Goal: Task Accomplishment & Management: Manage account settings

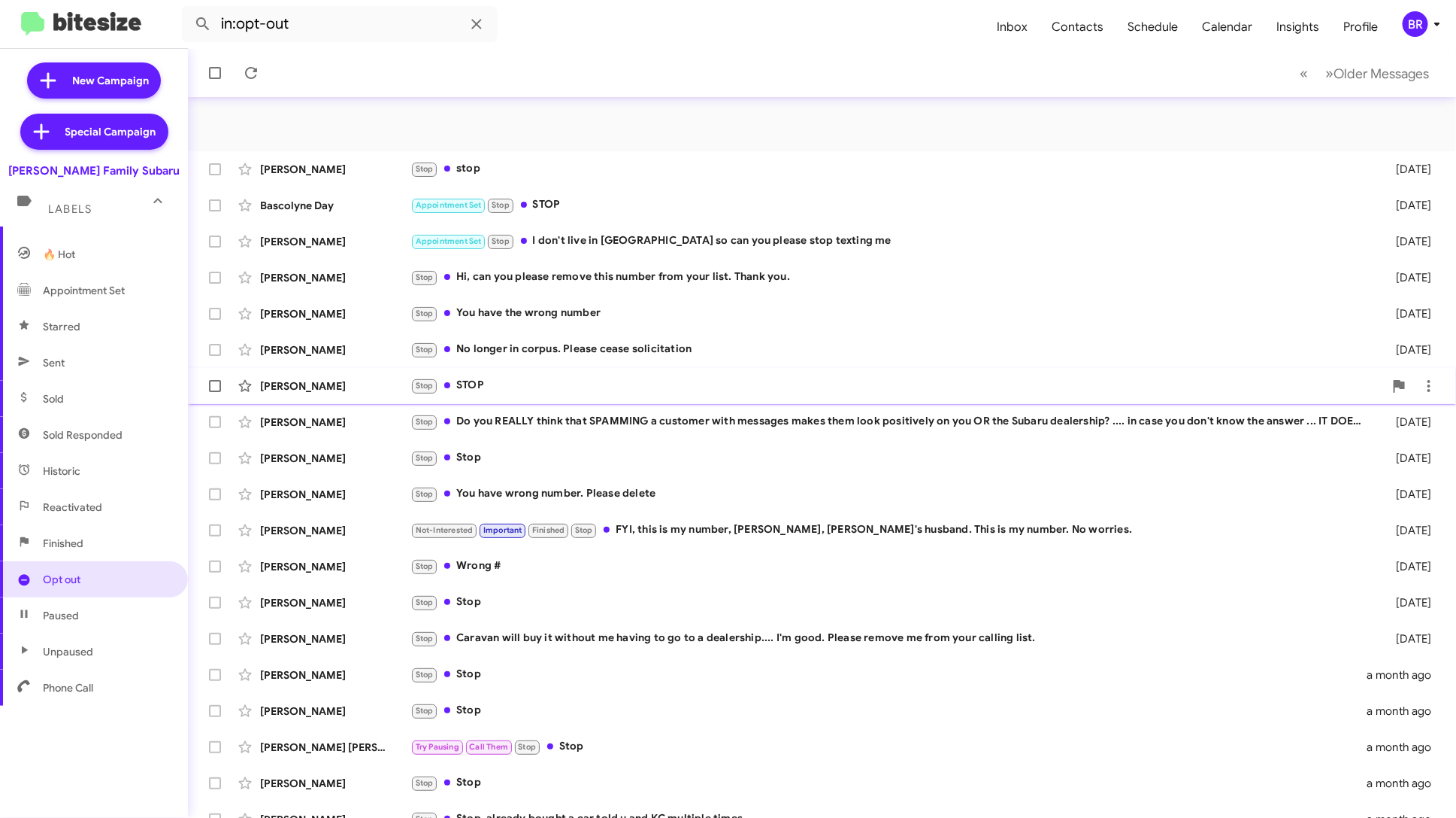
scroll to position [55, 0]
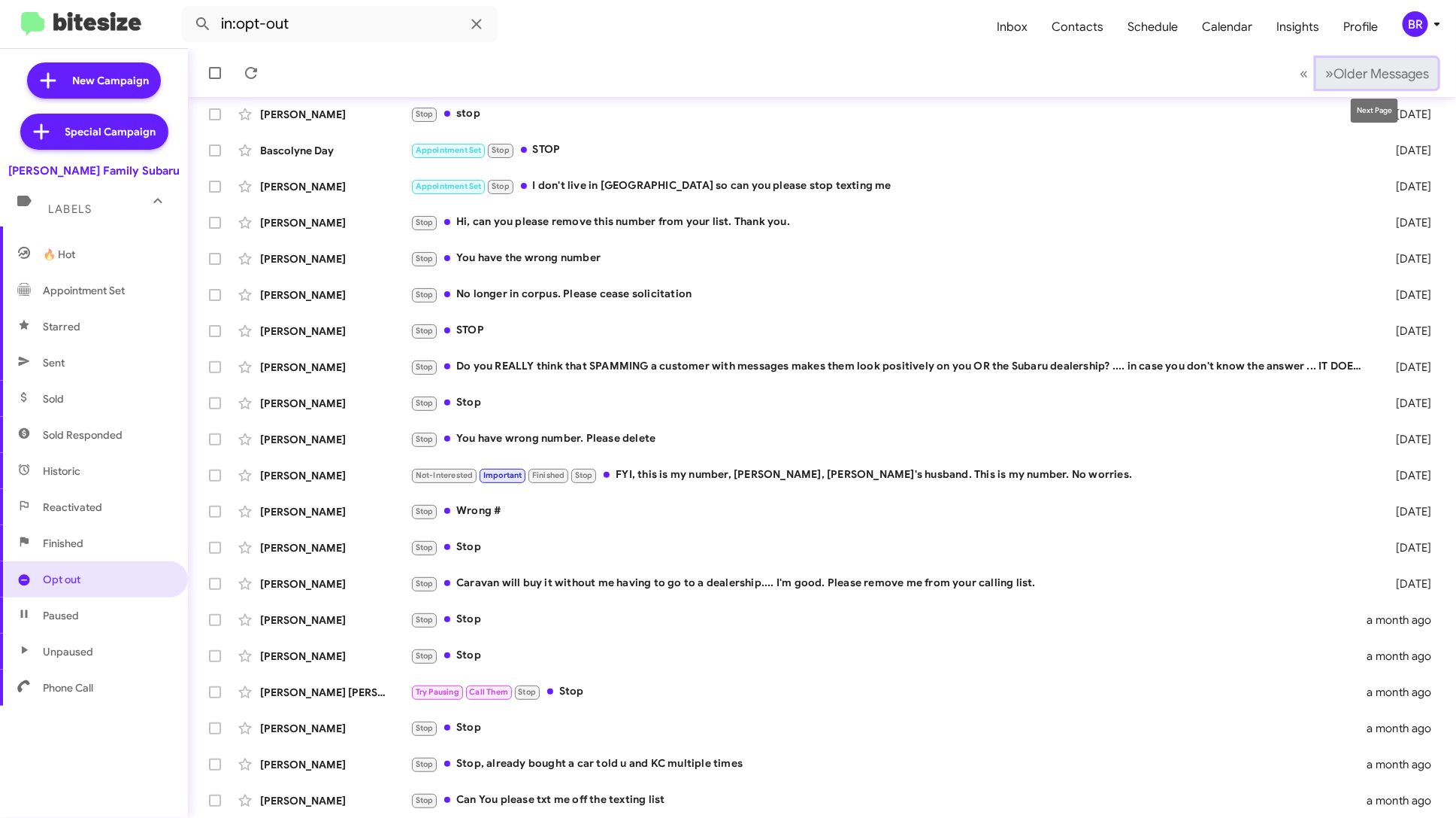
click at [1341, 73] on span "Older Messages" at bounding box center [1382, 73] width 95 height 16
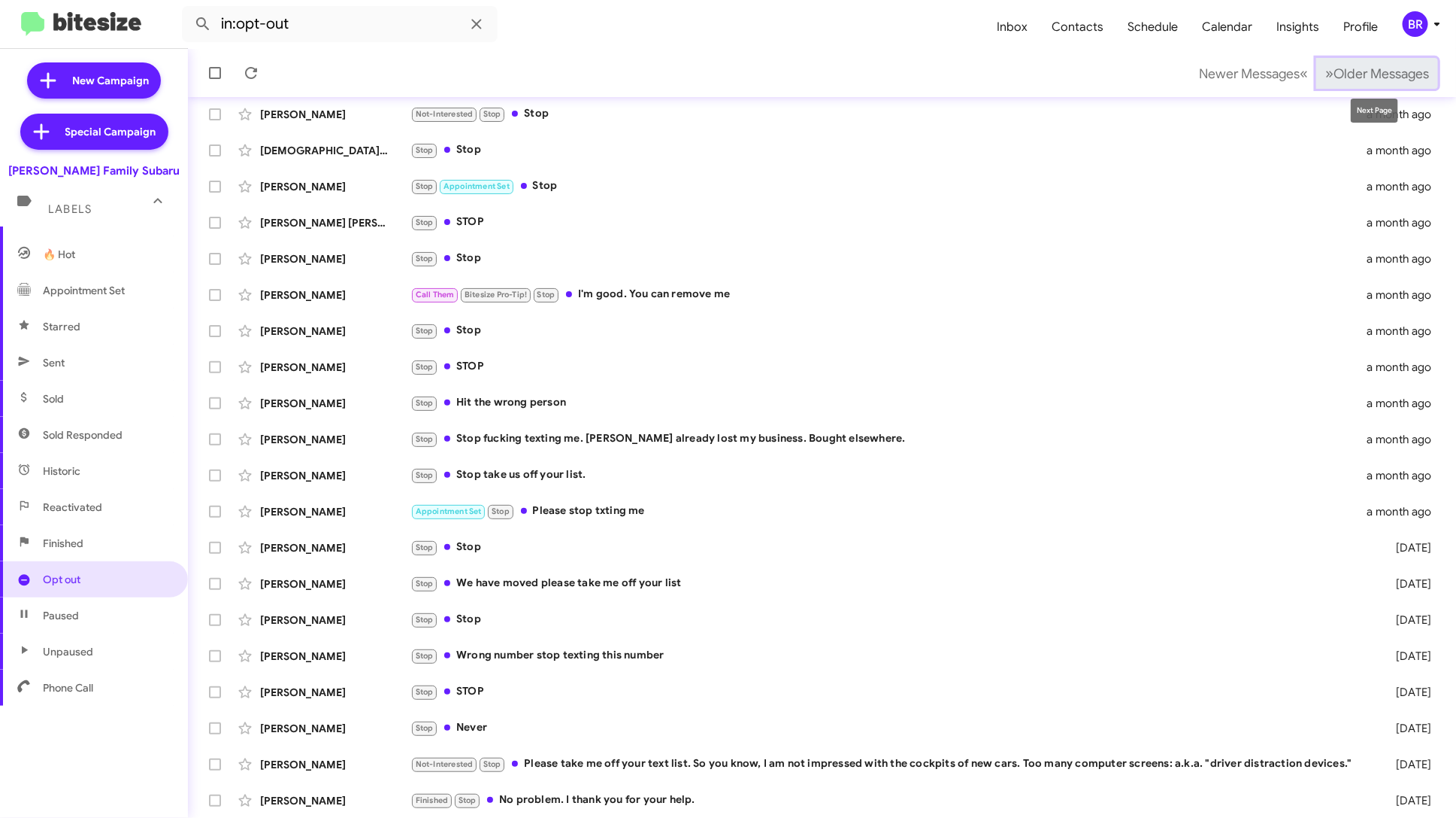
click at [1362, 73] on span "Older Messages" at bounding box center [1382, 73] width 95 height 16
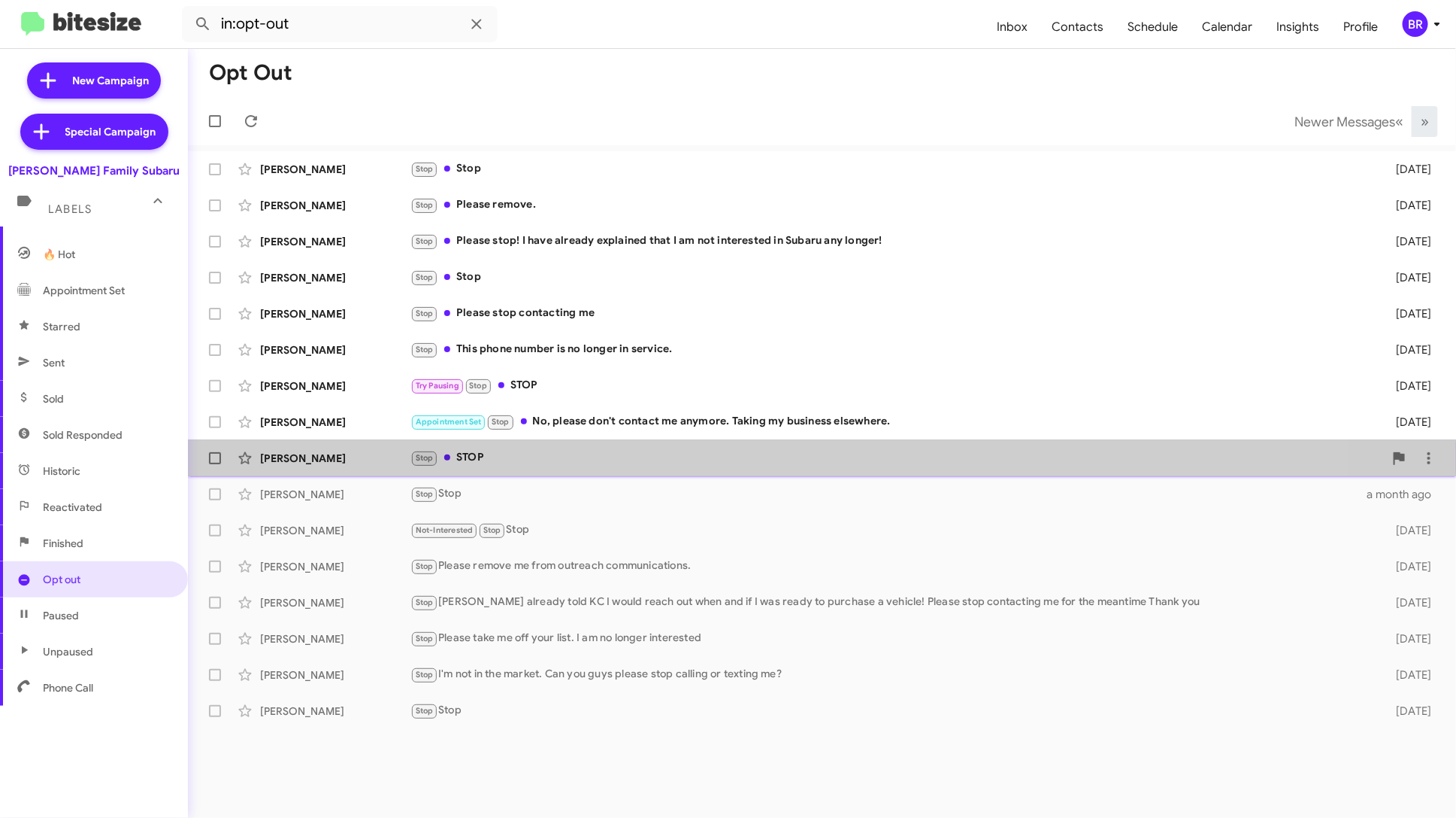
click at [638, 449] on div "Stop STOP" at bounding box center [897, 457] width 973 height 17
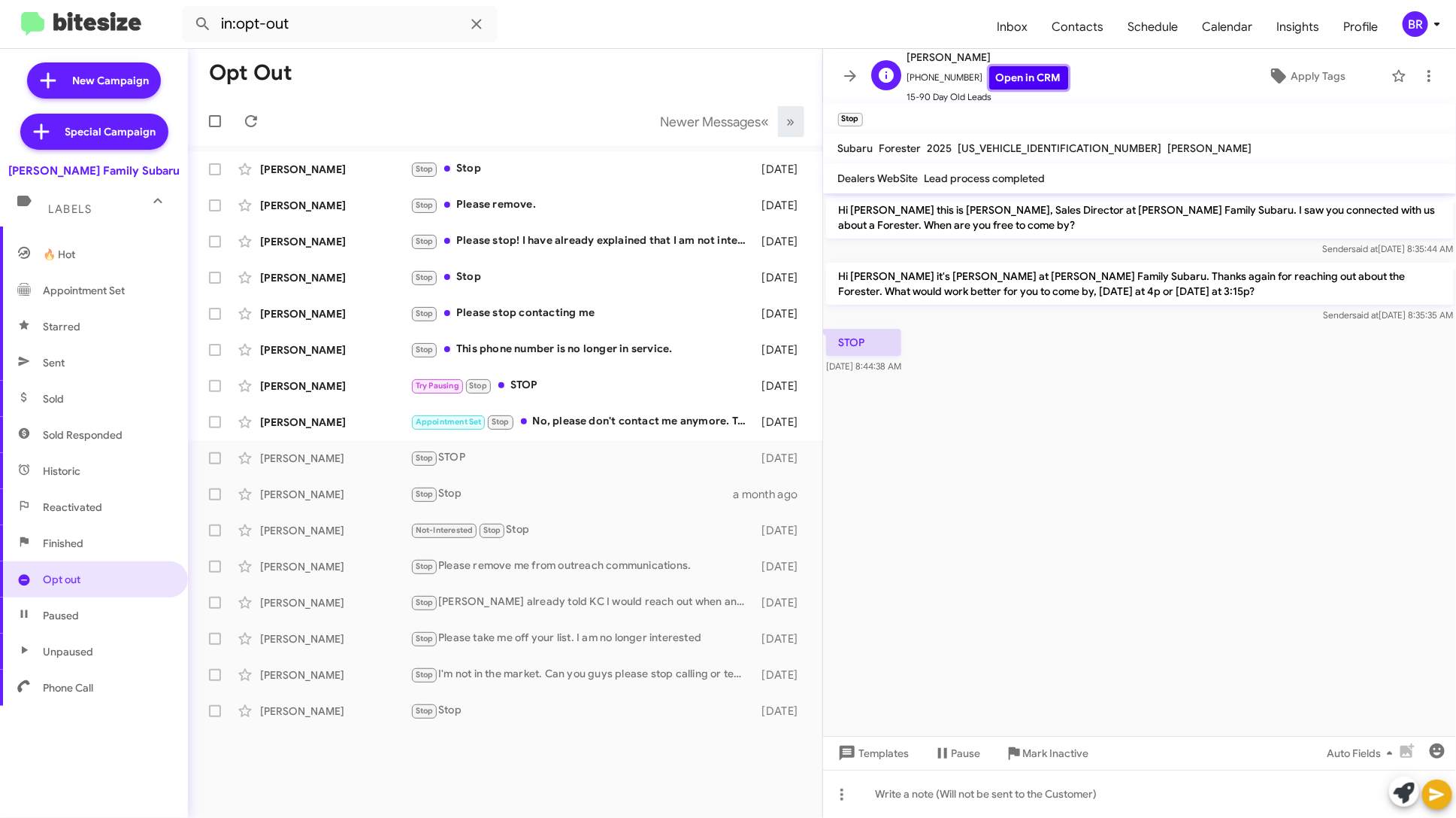
click at [1026, 81] on link "Open in CRM" at bounding box center [1029, 78] width 79 height 23
click at [655, 424] on div "Appointment Set Stop No, please don't contact me anymore. Taking my business el…" at bounding box center [580, 421] width 340 height 17
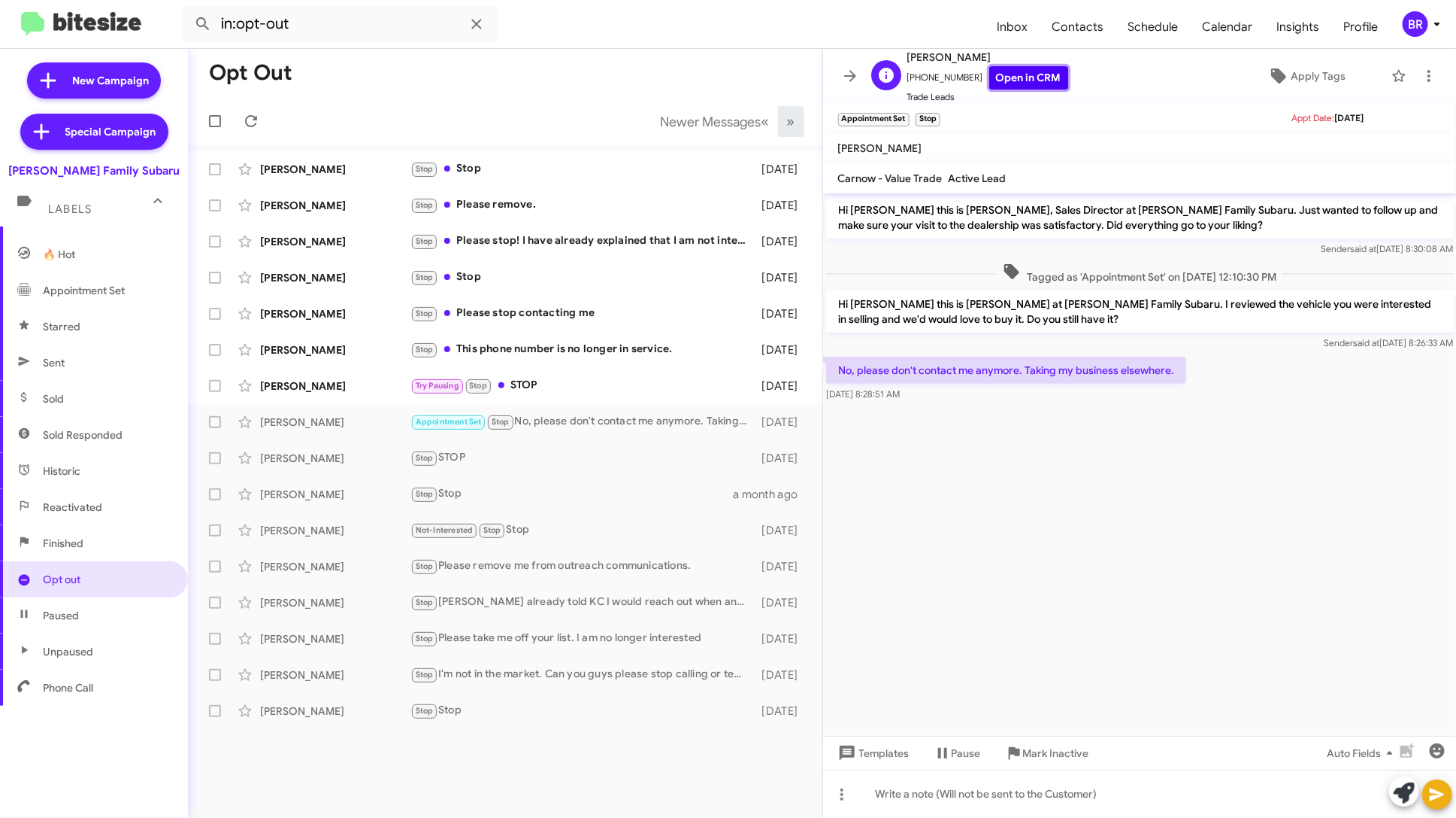
click at [997, 71] on link "Open in CRM" at bounding box center [1029, 78] width 79 height 23
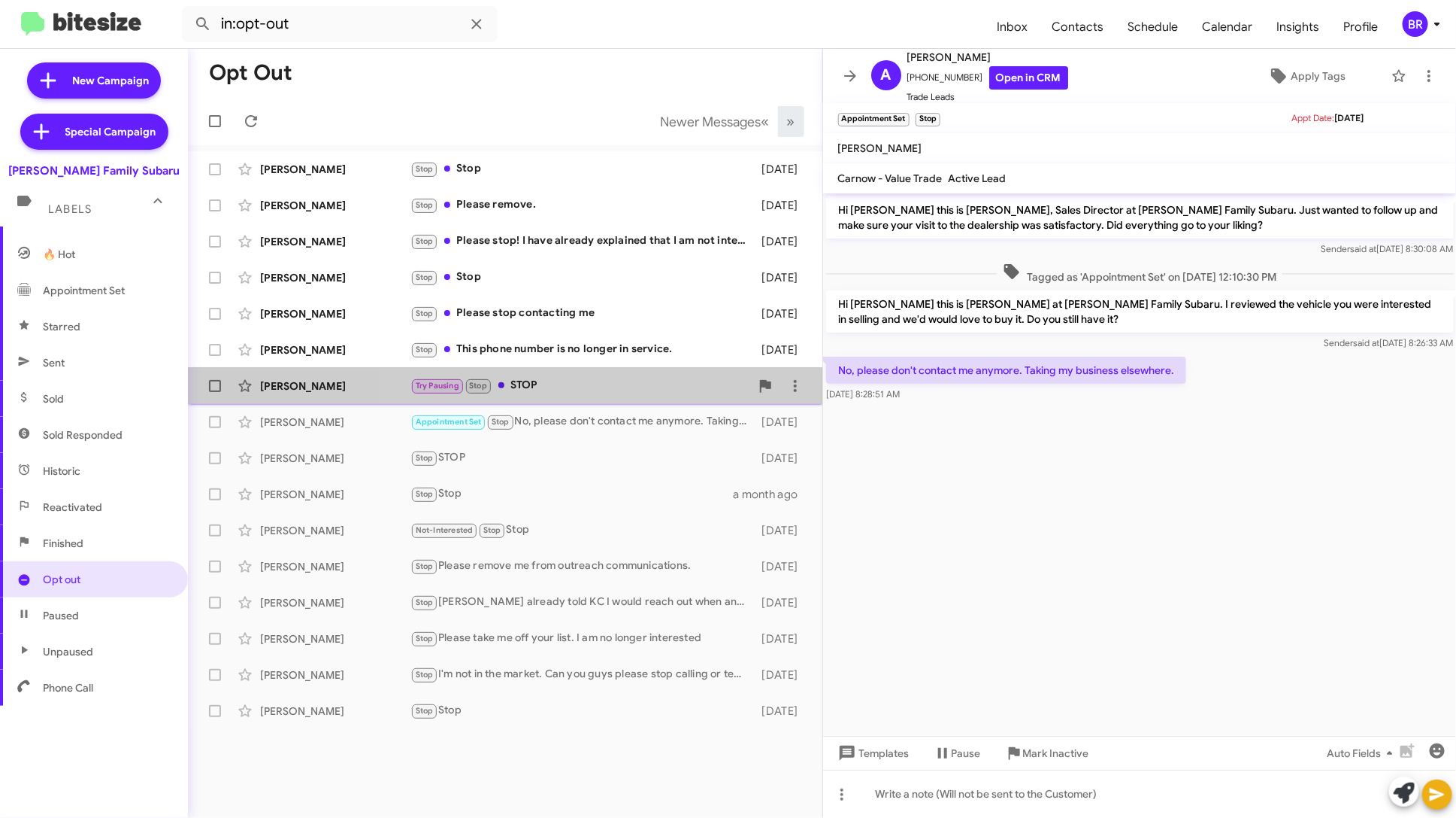
click at [599, 387] on div "Try Pausing Stop STOP" at bounding box center [580, 385] width 340 height 17
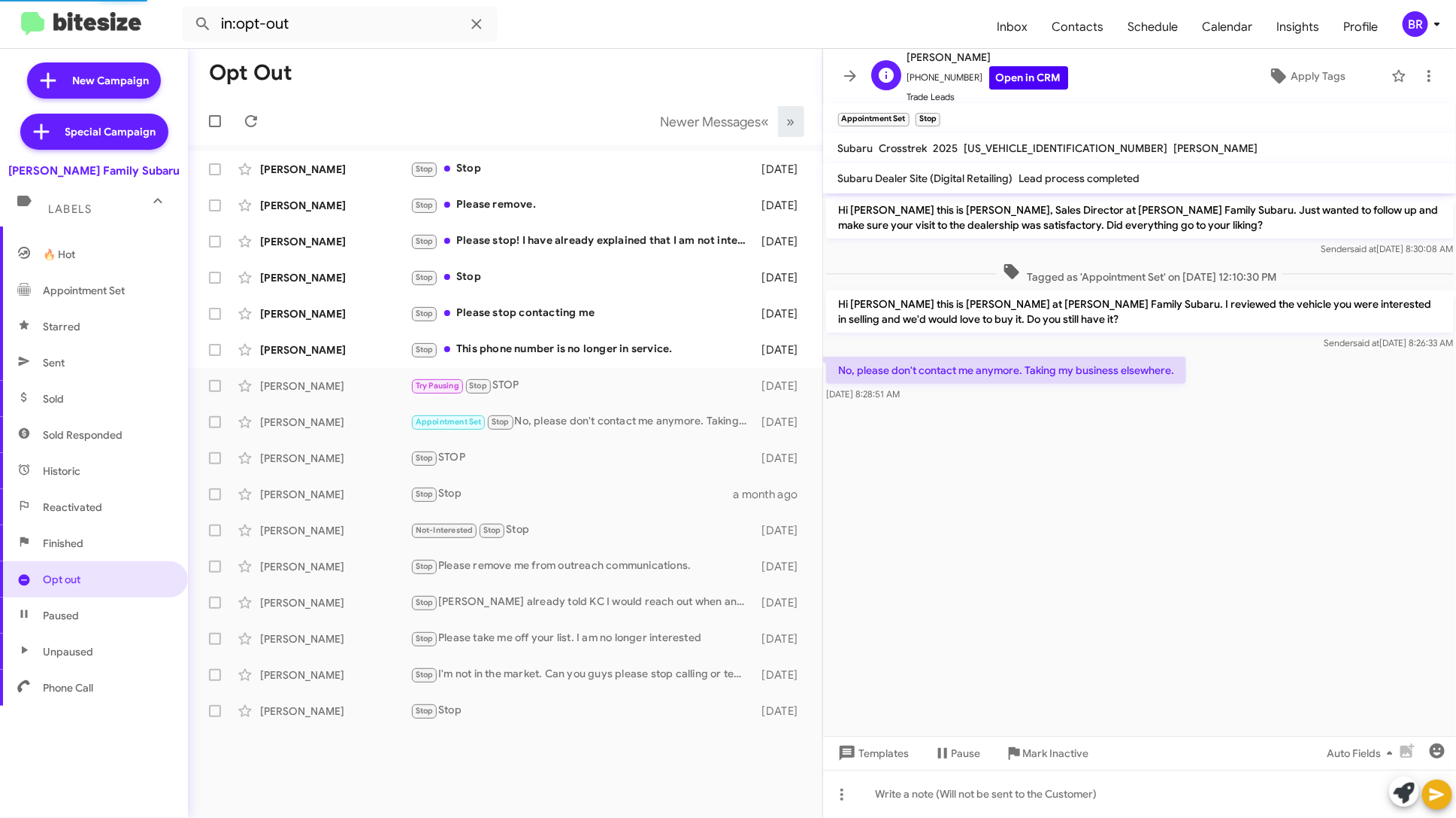
scroll to position [6, 0]
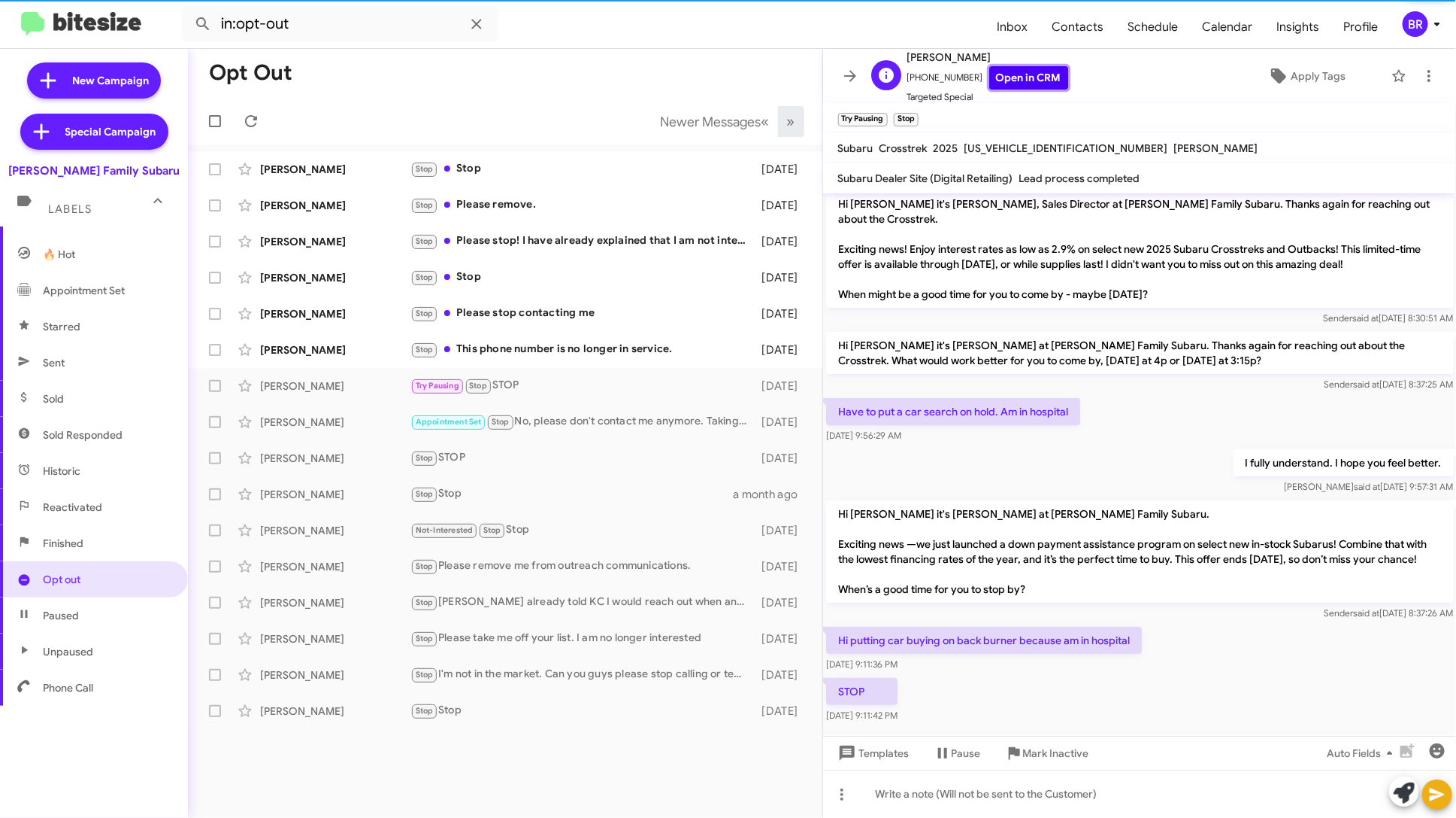
click at [1027, 69] on link "Open in CRM" at bounding box center [1029, 78] width 79 height 23
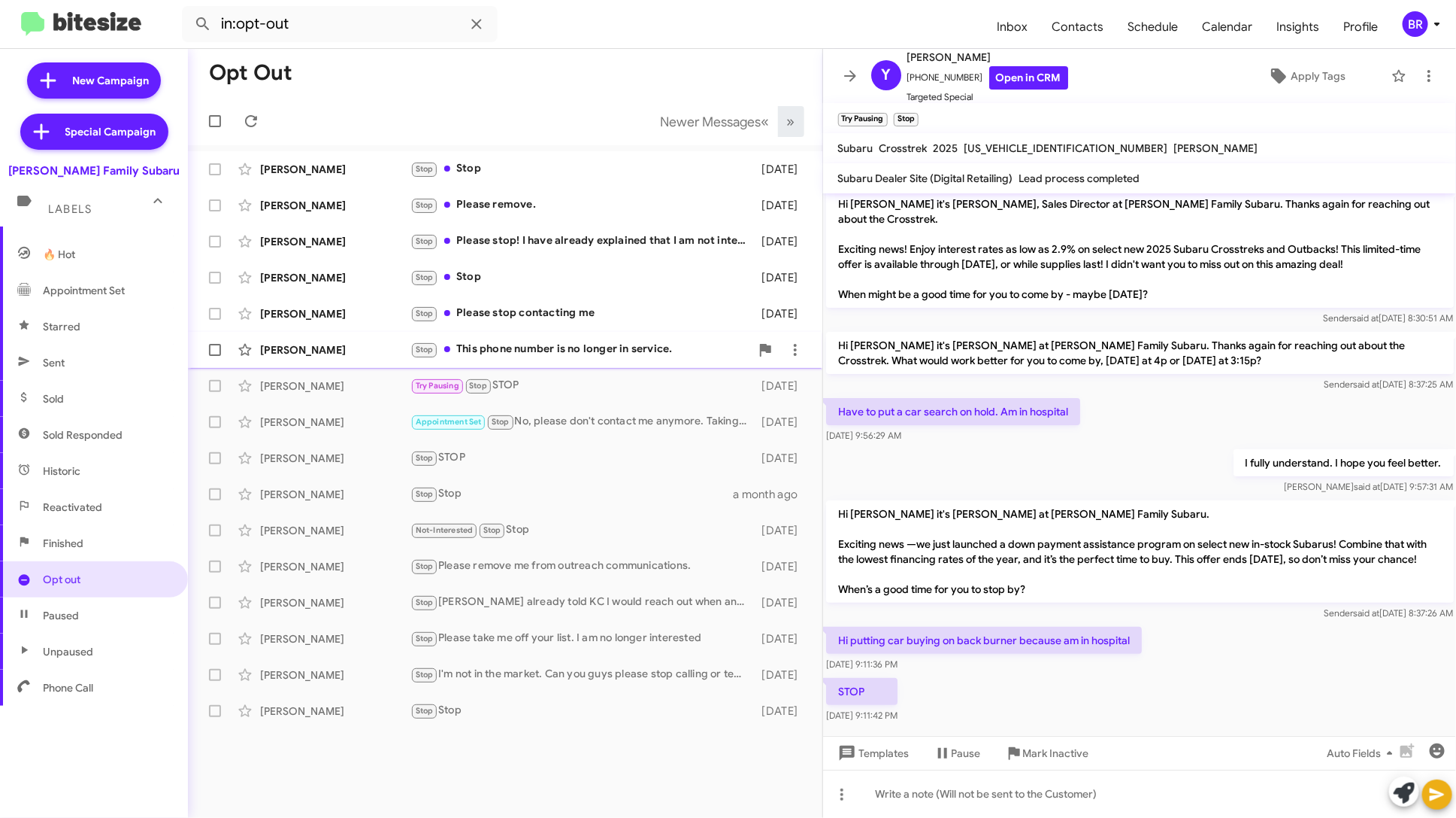
click at [605, 344] on div "Stop This phone number is no longer in service." at bounding box center [580, 349] width 340 height 17
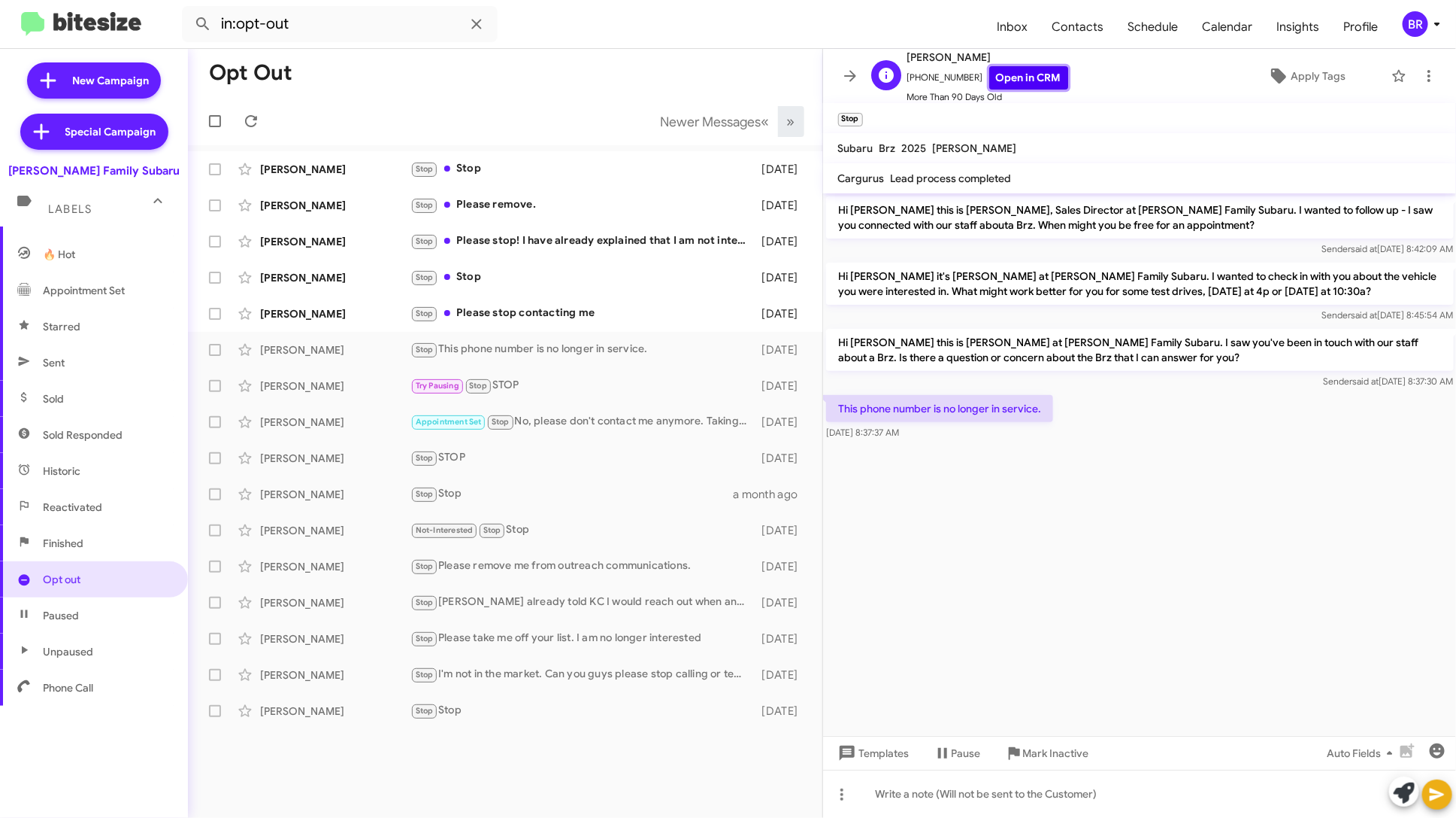
click at [1014, 78] on link "Open in CRM" at bounding box center [1029, 78] width 79 height 23
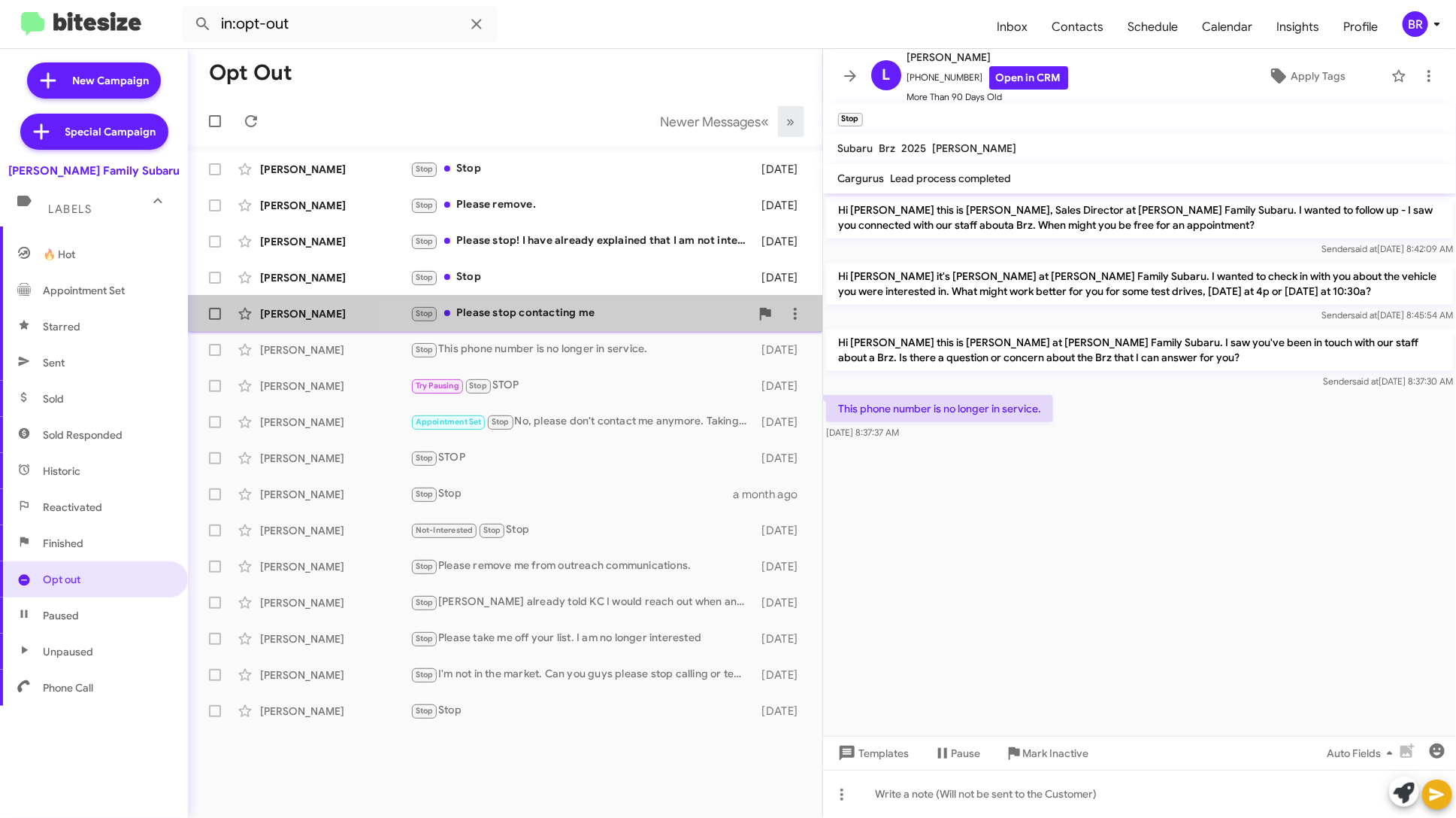
click at [651, 314] on div "Stop Please stop contacting me" at bounding box center [580, 313] width 340 height 17
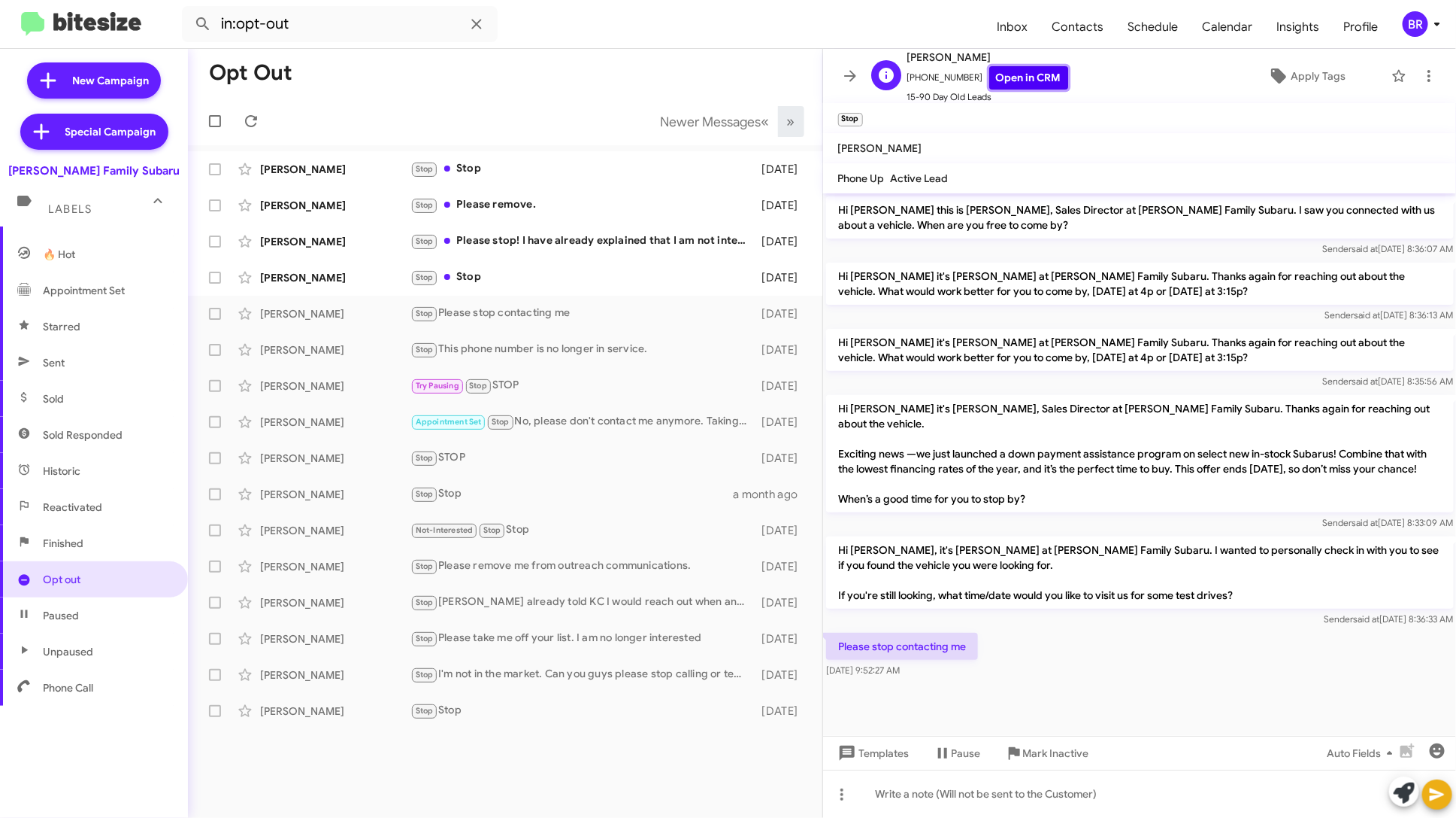
click at [1015, 80] on link "Open in CRM" at bounding box center [1029, 78] width 79 height 23
click at [1015, 82] on link "Open in CRM" at bounding box center [1029, 78] width 79 height 23
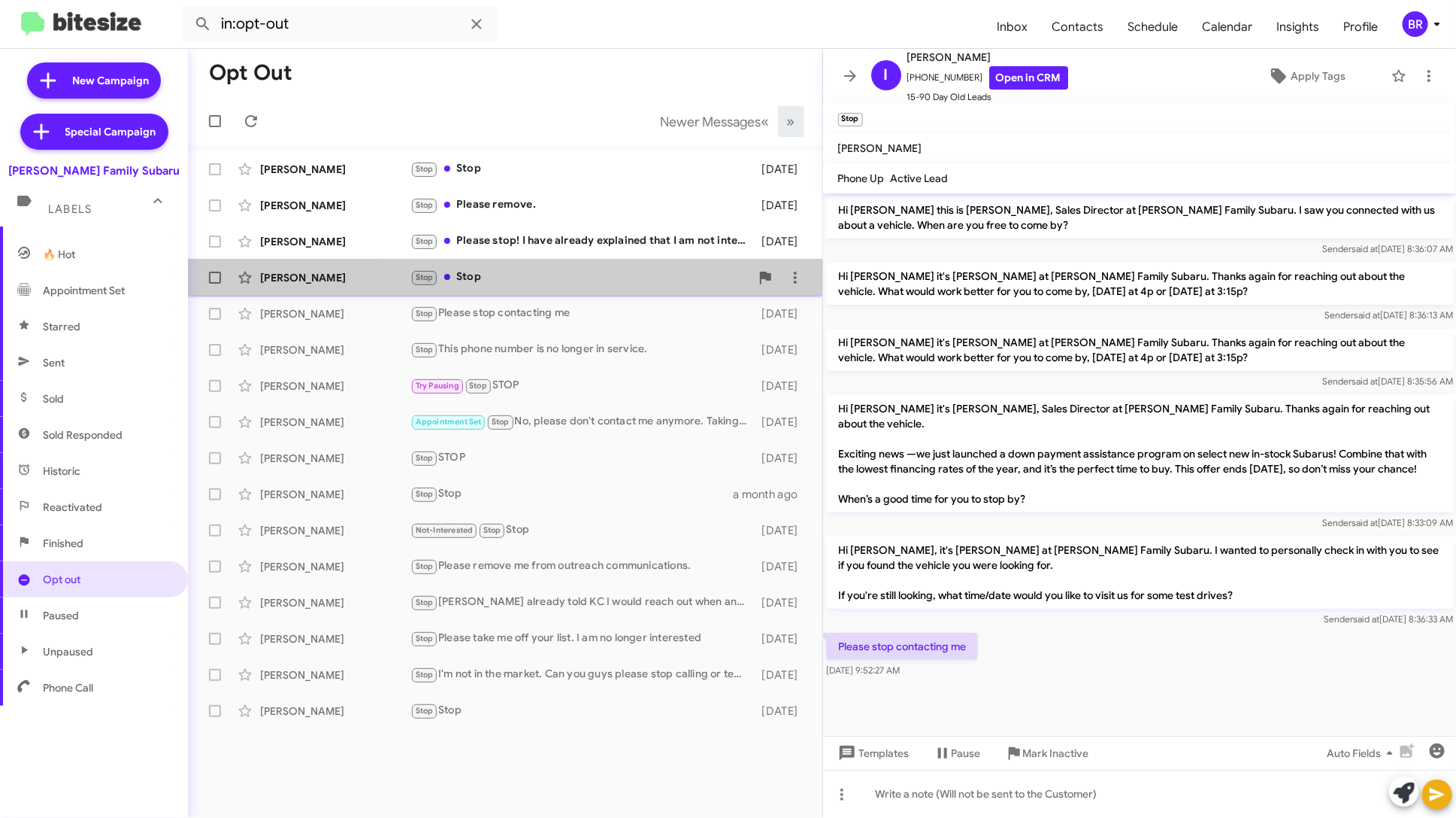
click at [669, 275] on div "Stop Stop" at bounding box center [580, 277] width 340 height 17
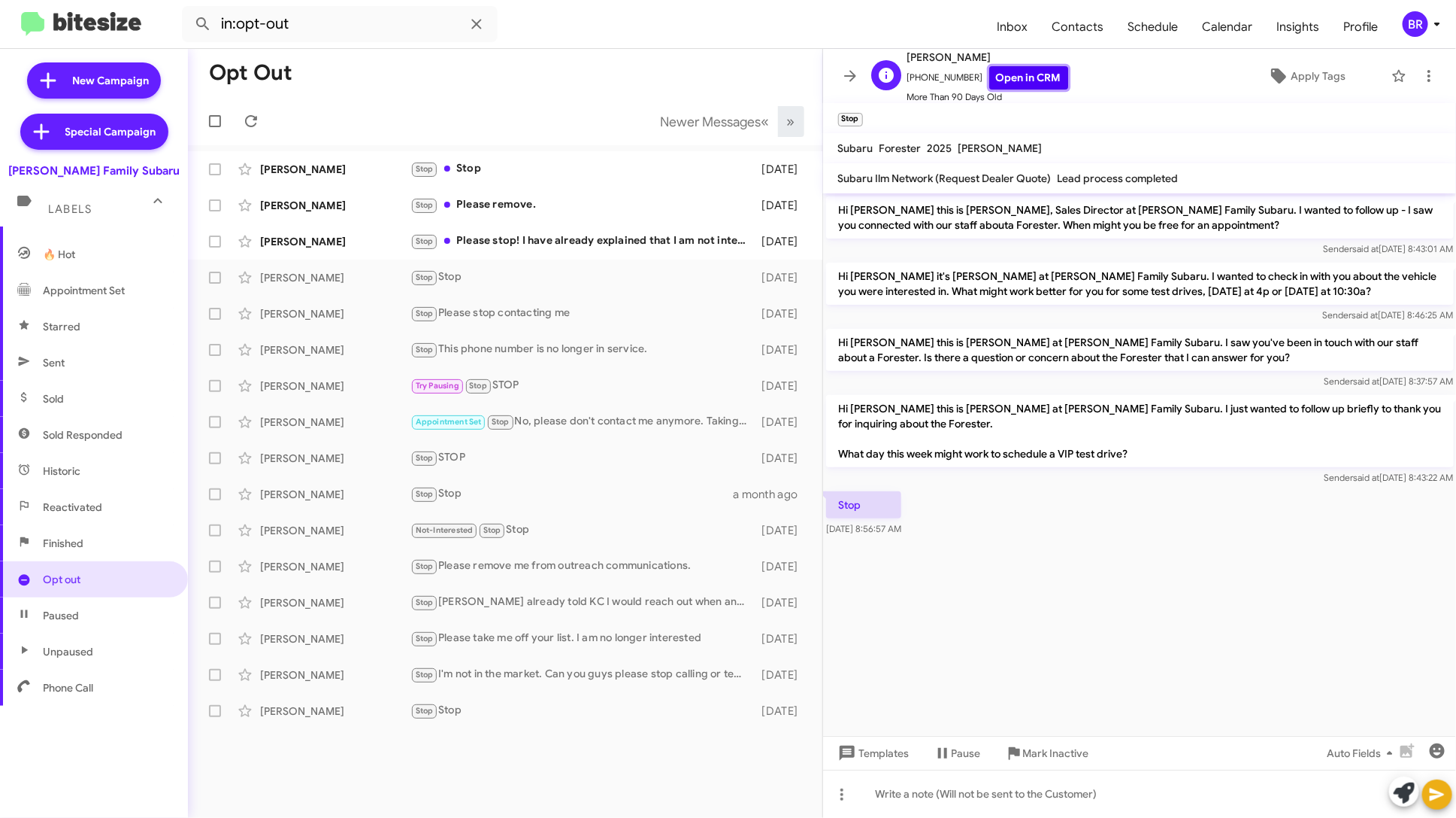
click at [1022, 71] on link "Open in CRM" at bounding box center [1029, 78] width 79 height 23
click at [642, 237] on div "Stop Please stop! I have already explained that I am not interested in Subaru a…" at bounding box center [580, 241] width 340 height 17
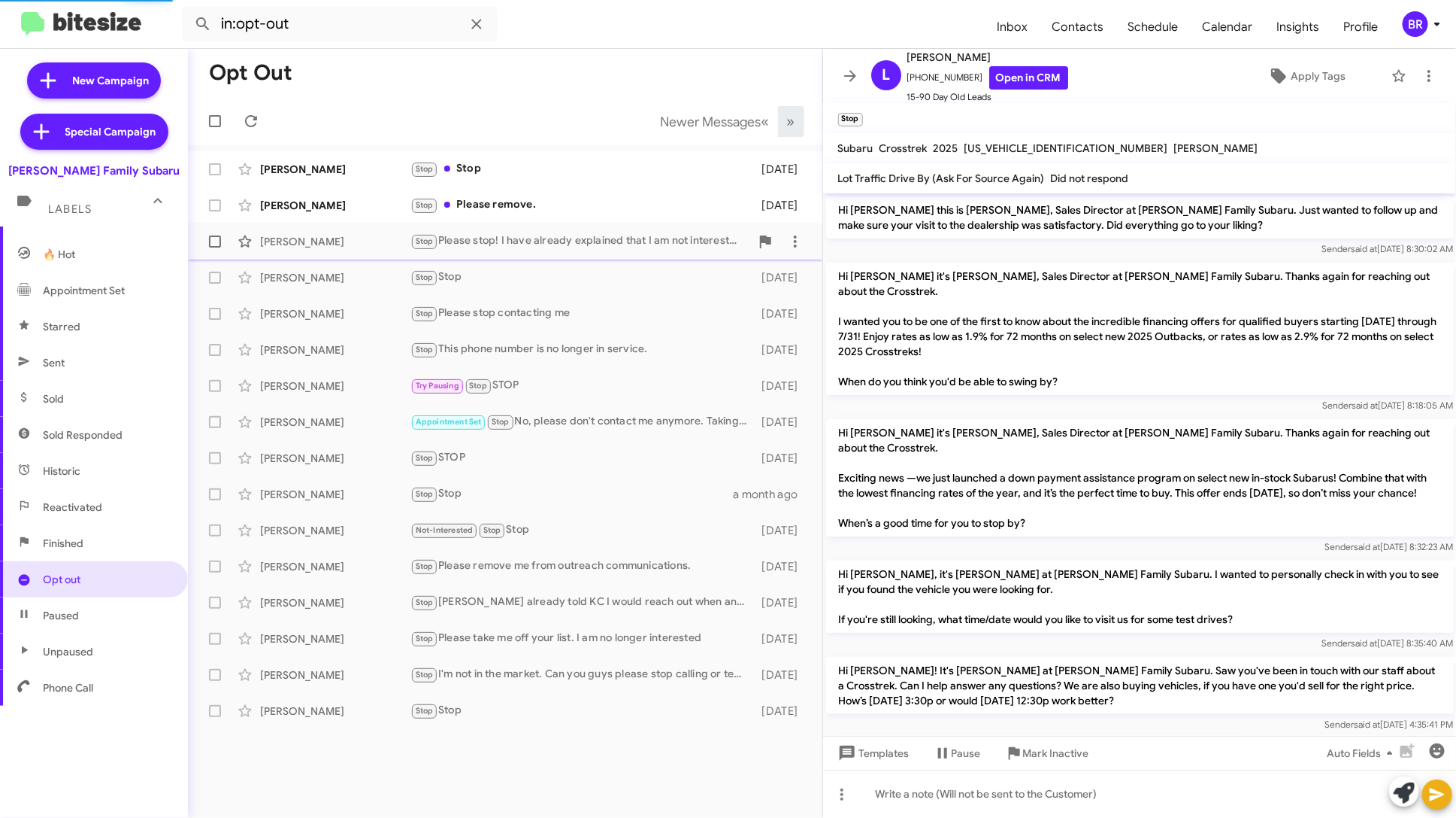
scroll to position [42, 0]
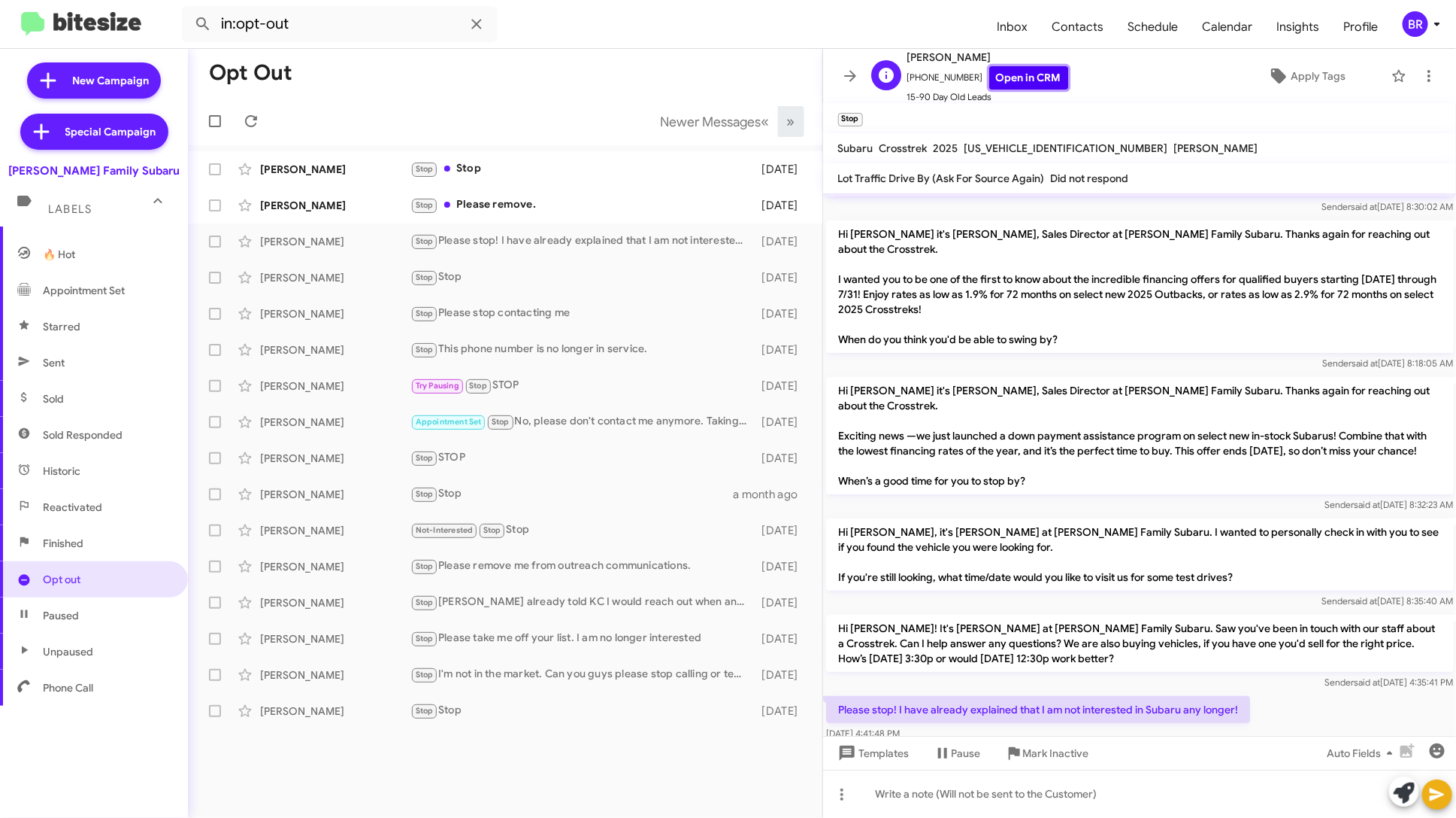
click at [1023, 73] on link "Open in CRM" at bounding box center [1029, 78] width 79 height 23
click at [612, 210] on div "Stop Please remove." at bounding box center [580, 204] width 340 height 17
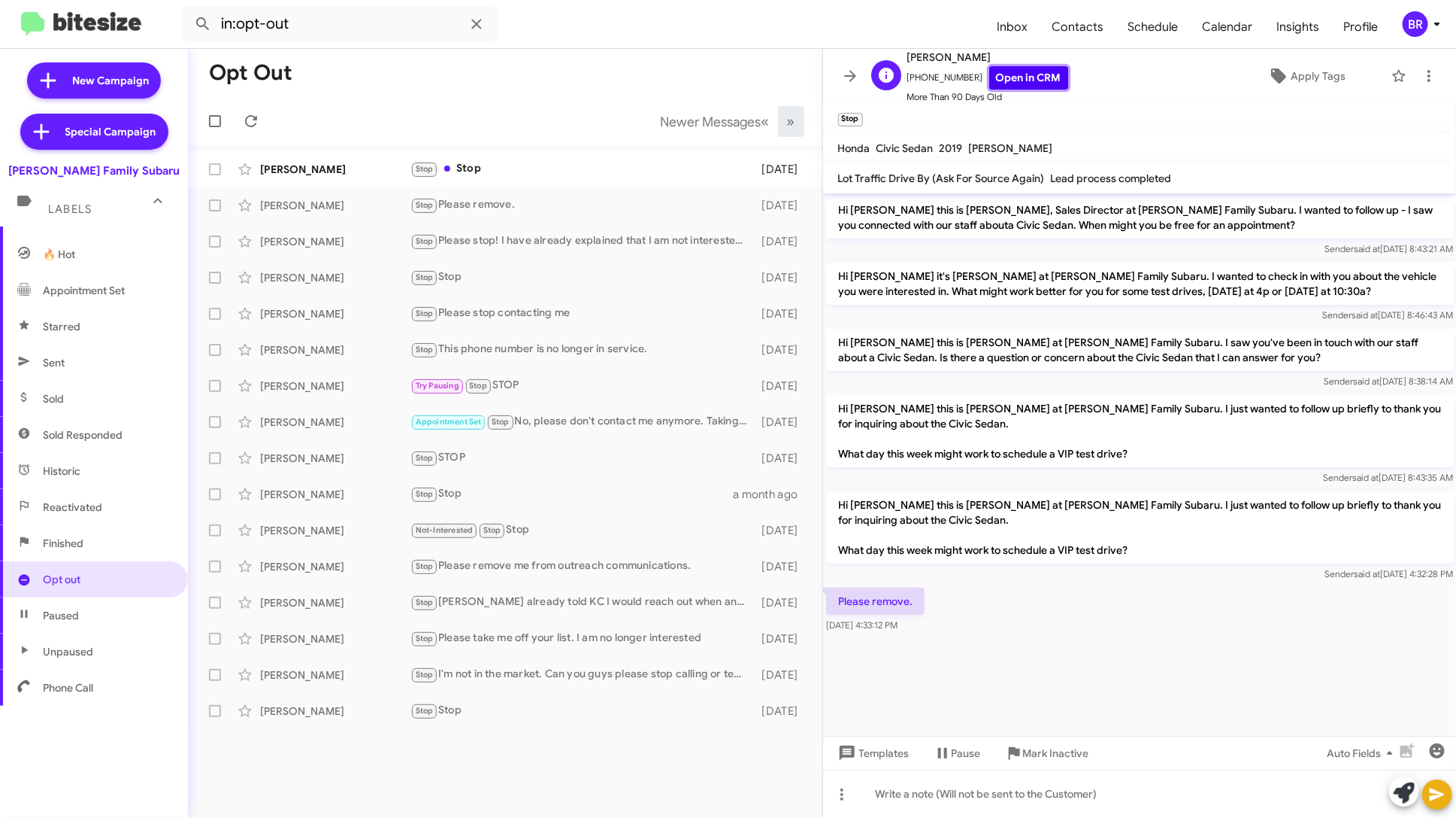
click at [1006, 79] on link "Open in CRM" at bounding box center [1029, 78] width 79 height 23
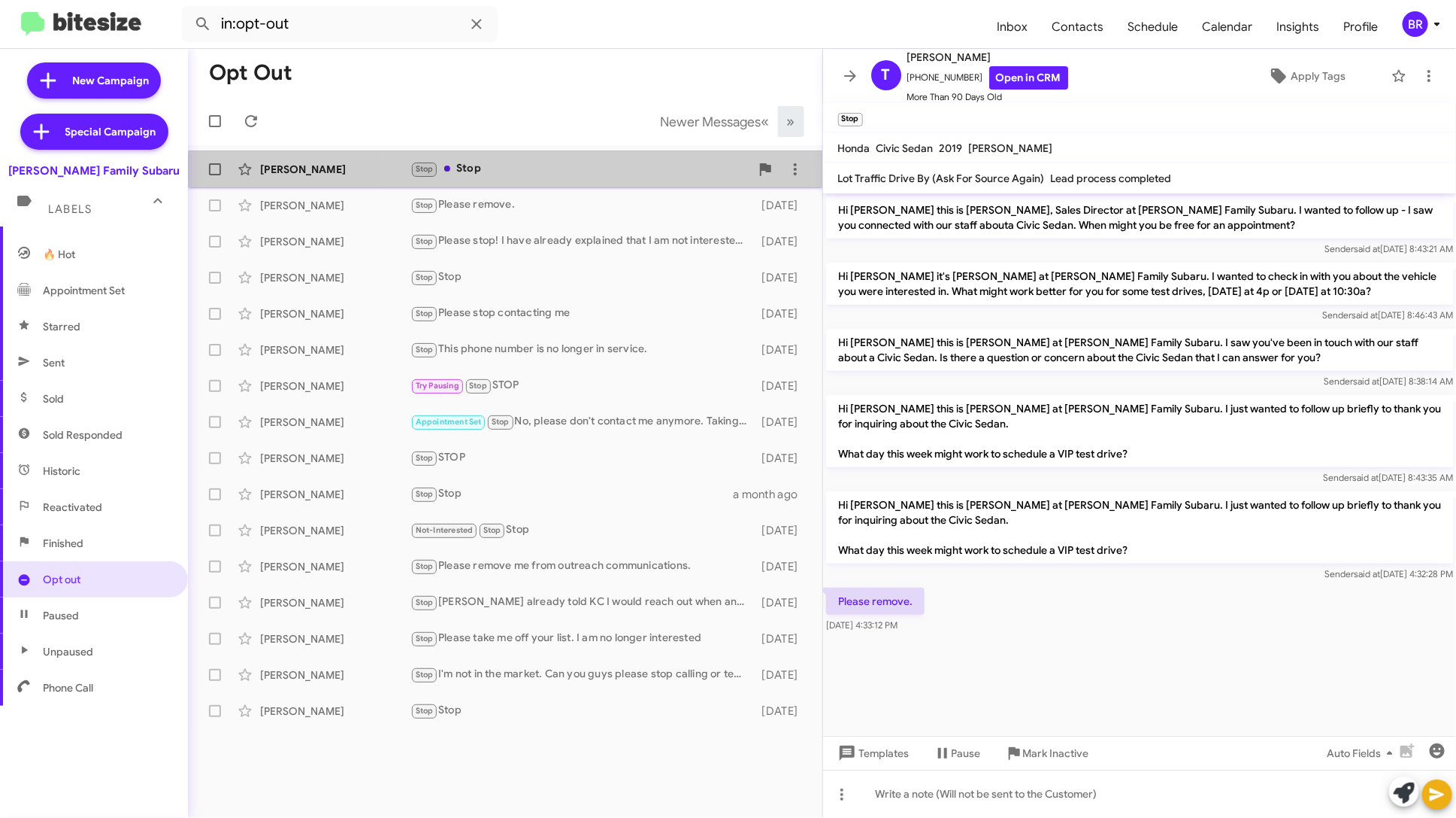
click at [630, 179] on div "Mark Lozano Stop Stop 2 months ago" at bounding box center [505, 169] width 610 height 30
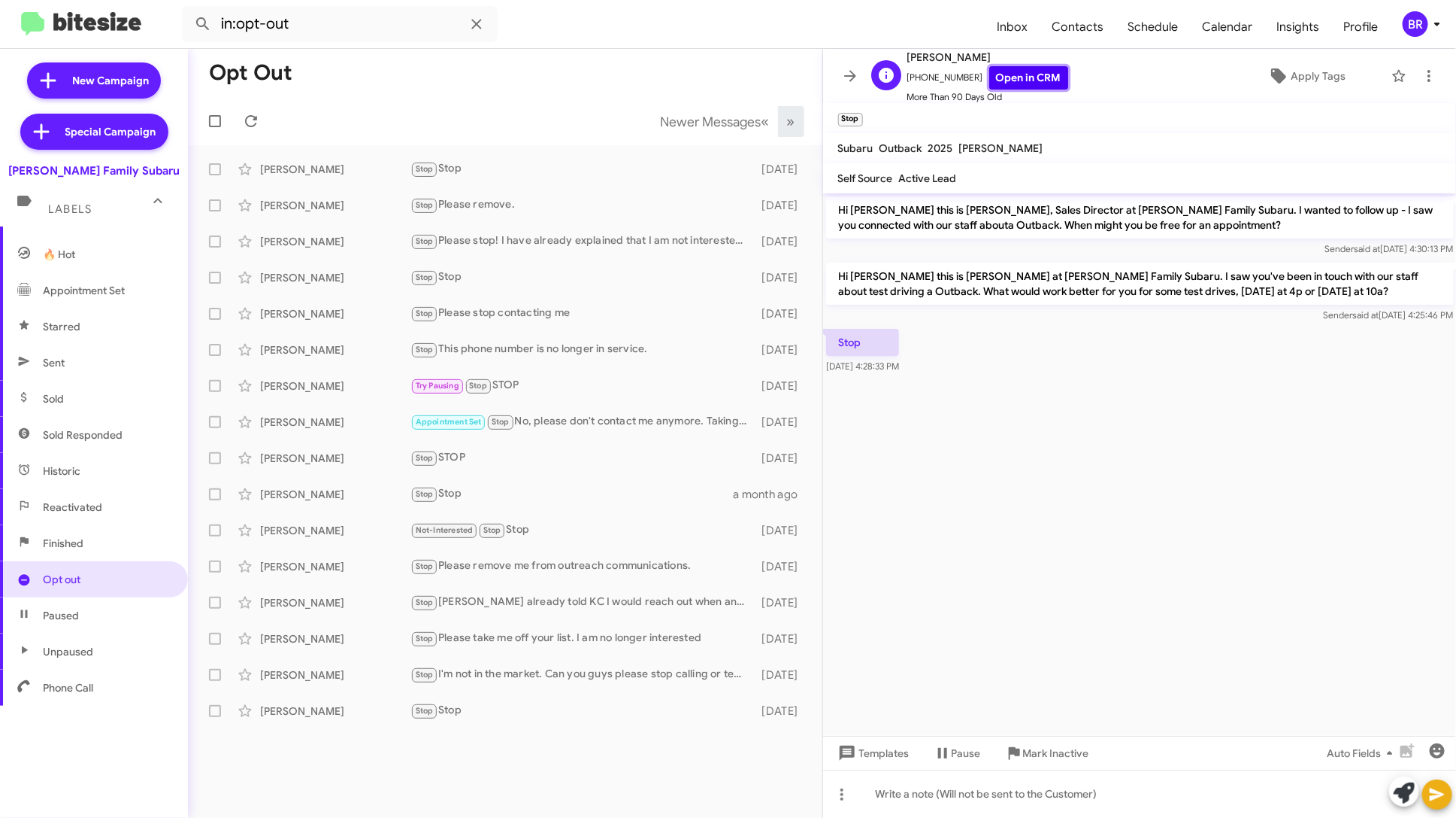
click at [1002, 81] on link "Open in CRM" at bounding box center [1029, 78] width 79 height 23
click at [679, 123] on span "Newer Messages" at bounding box center [711, 122] width 101 height 16
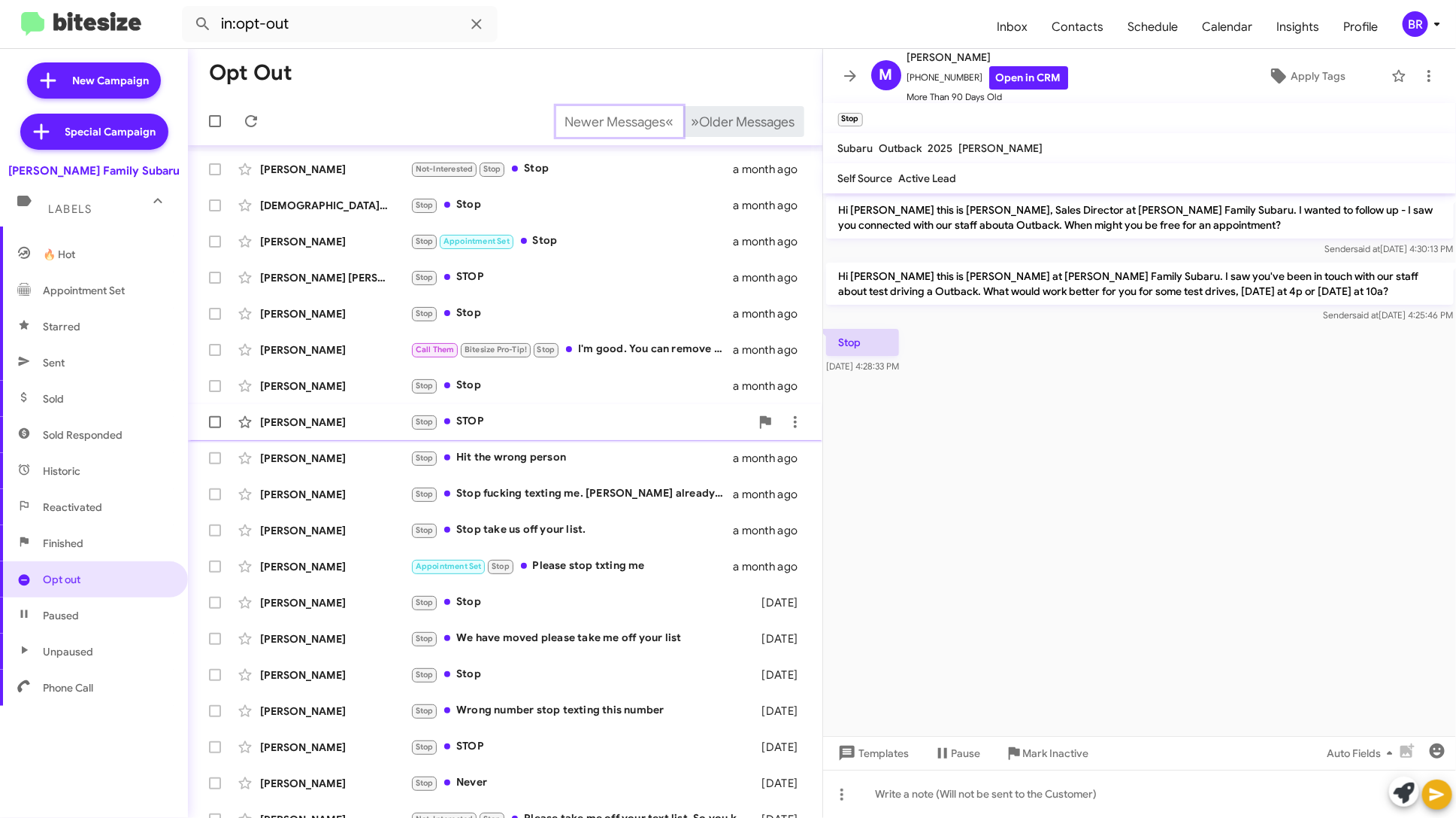
scroll to position [55, 0]
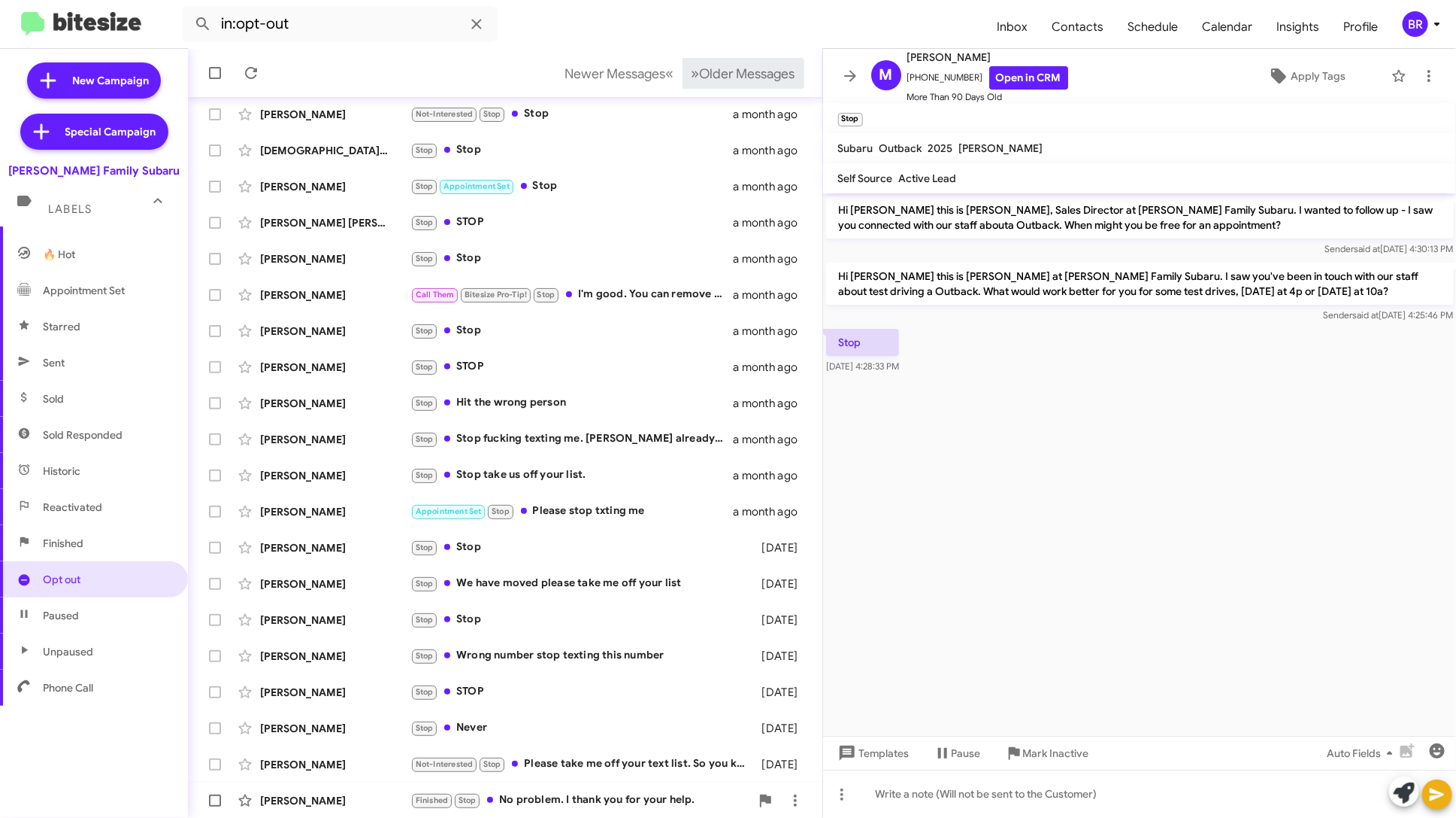
click at [579, 799] on div "Finished Stop No problem. I thank you for your help." at bounding box center [580, 799] width 340 height 17
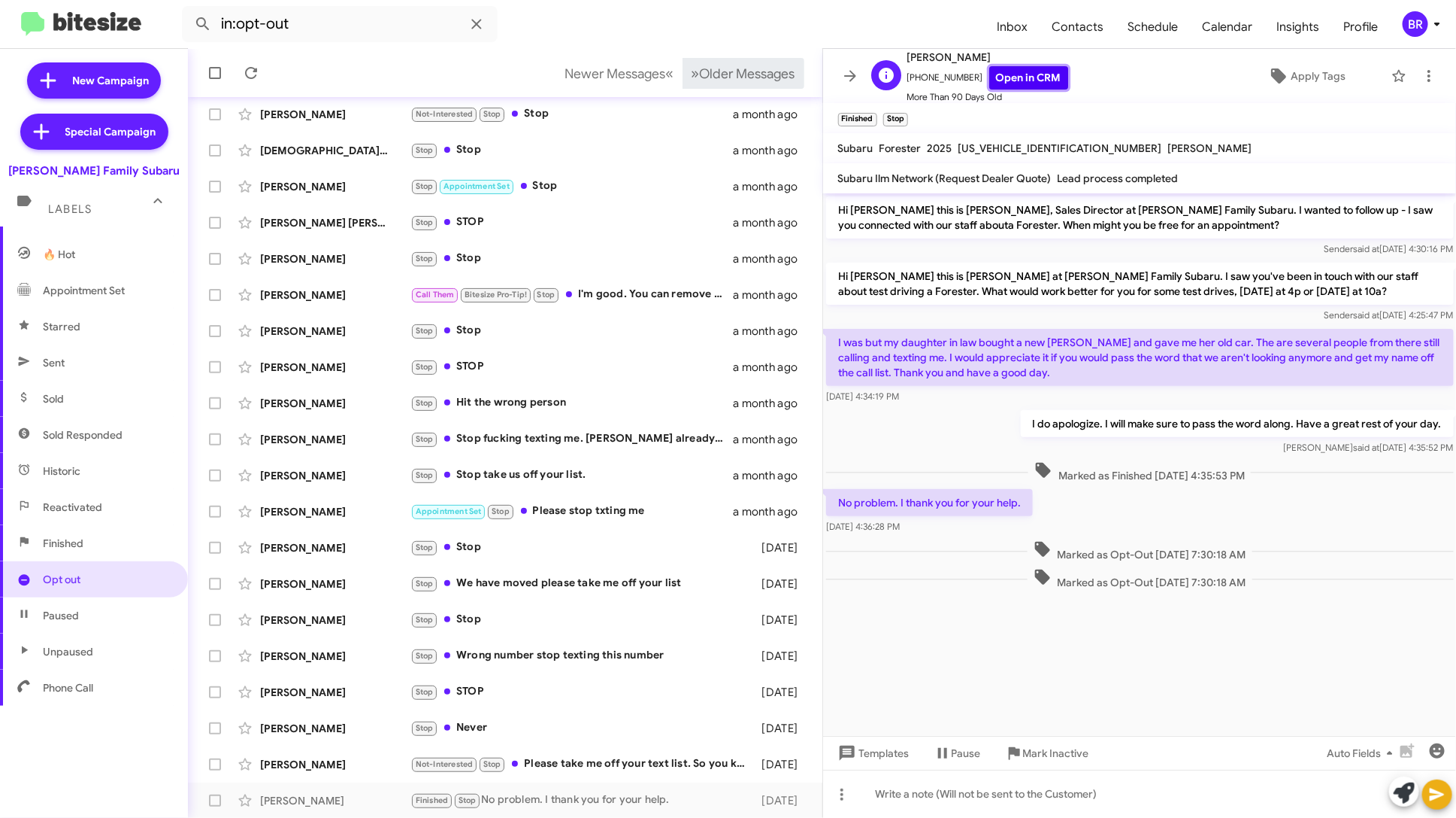
click at [995, 78] on link "Open in CRM" at bounding box center [1029, 78] width 79 height 23
click at [601, 763] on div "Not-Interested Stop Please take me off your text list. So you know, I am not im…" at bounding box center [580, 763] width 340 height 17
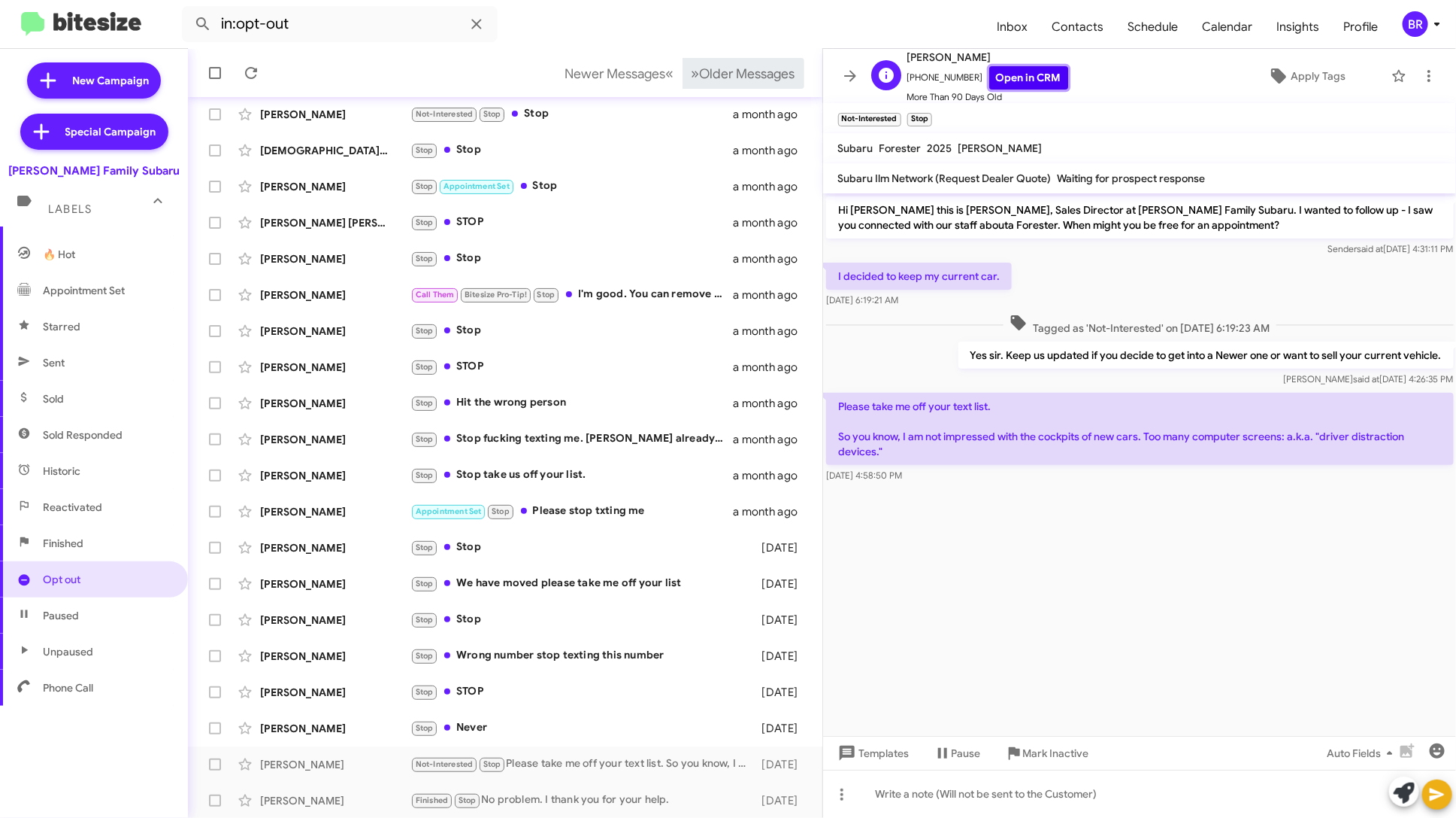
click at [1001, 73] on link "Open in CRM" at bounding box center [1029, 78] width 79 height 23
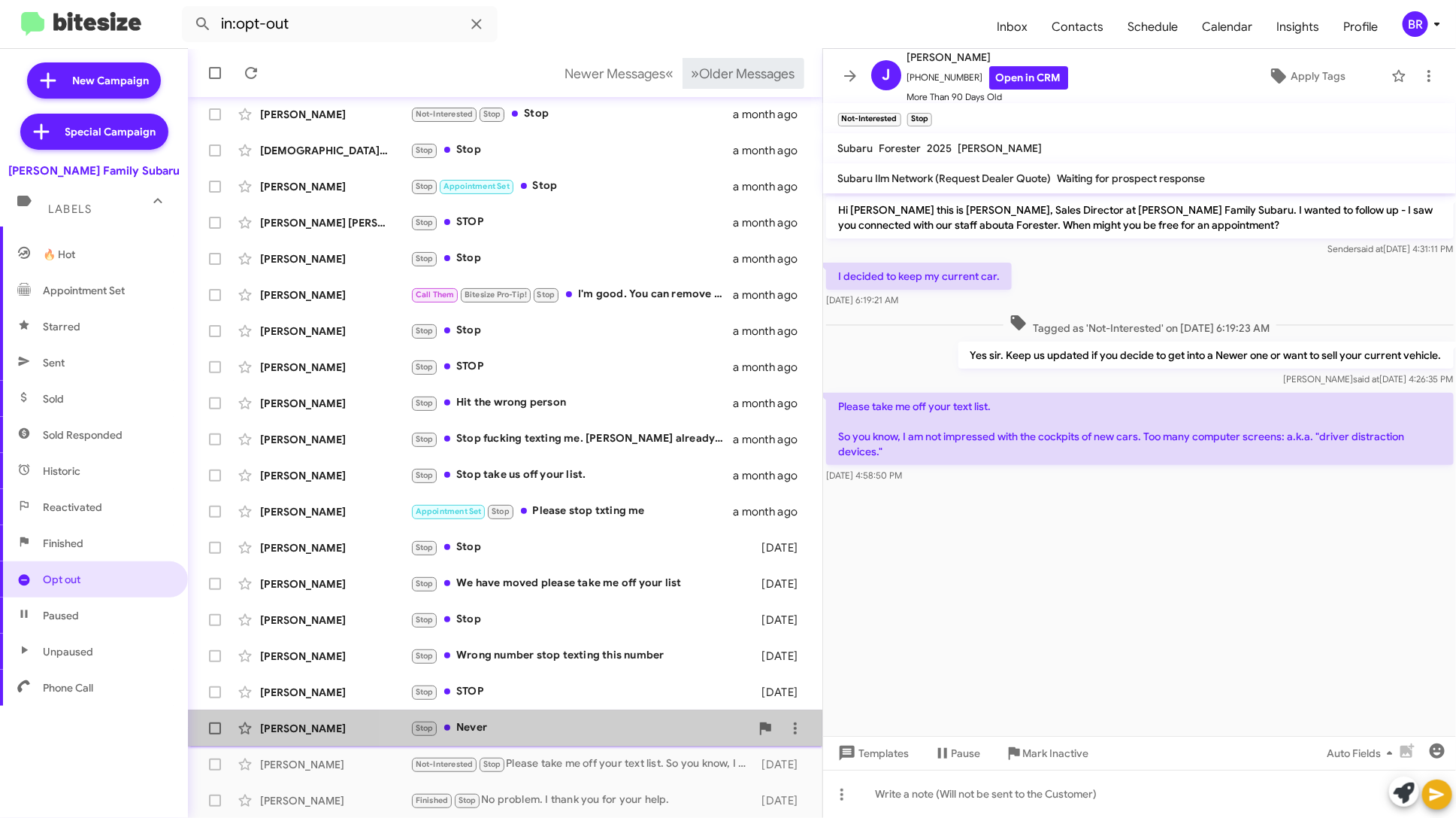
click at [592, 728] on div "Stop Never" at bounding box center [580, 728] width 340 height 17
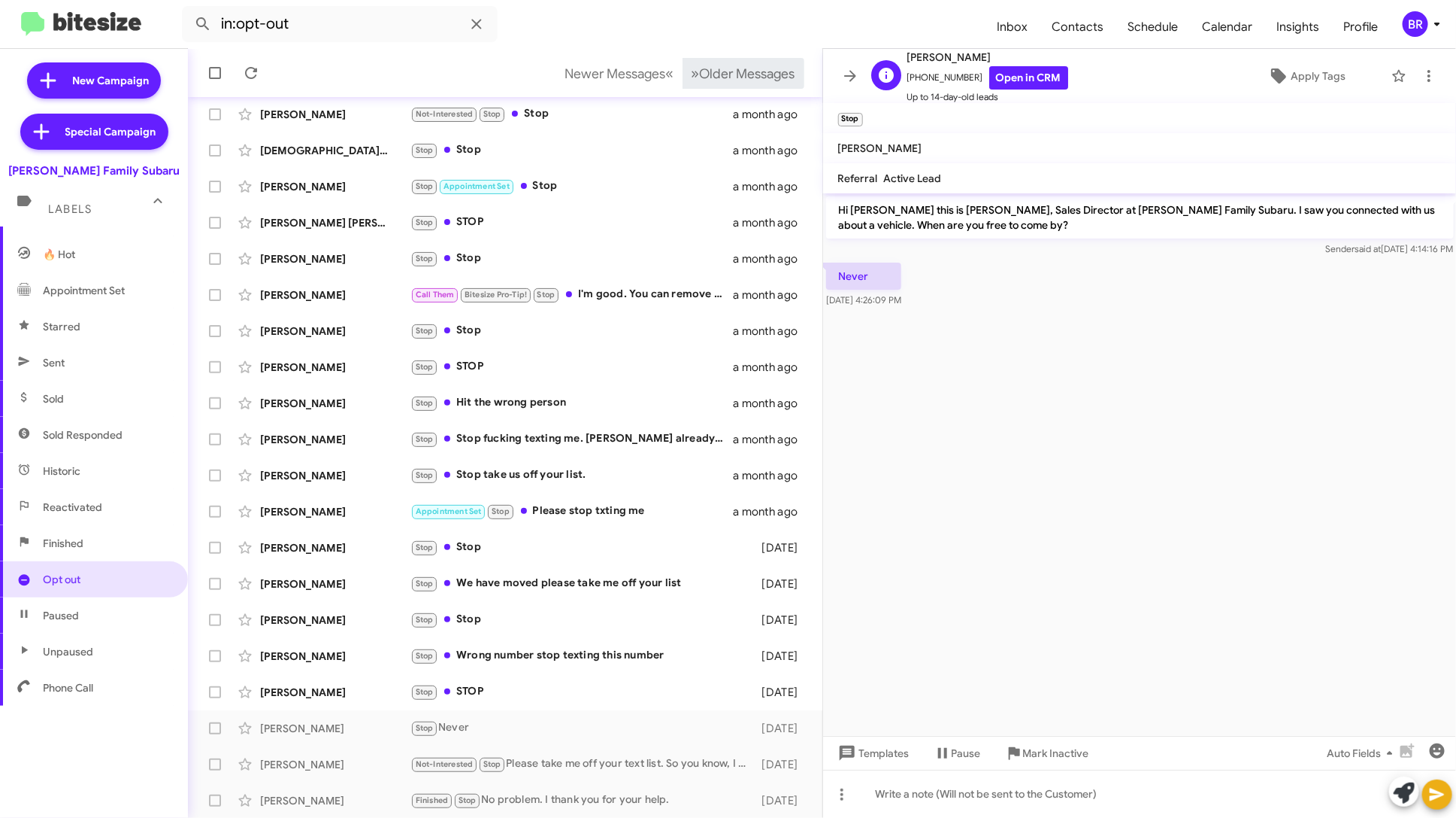
click at [1000, 64] on span "Valerie Martinez" at bounding box center [987, 57] width 161 height 18
click at [1011, 72] on link "Open in CRM" at bounding box center [1029, 78] width 79 height 23
click at [554, 686] on div "Stop STOP" at bounding box center [580, 691] width 340 height 17
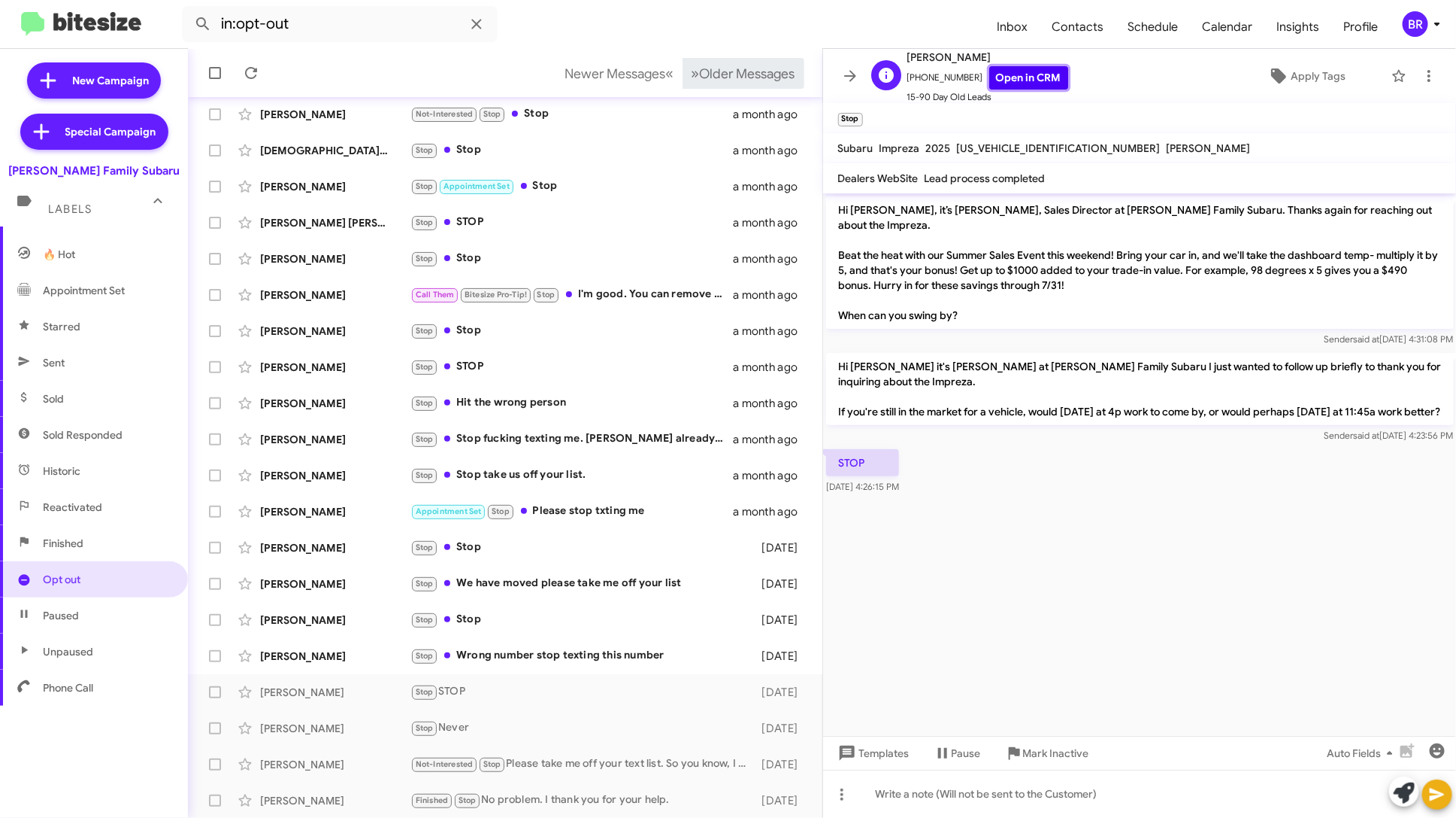
click at [994, 80] on link "Open in CRM" at bounding box center [1029, 78] width 79 height 23
click at [649, 653] on div "Stop Wrong number stop texting this number" at bounding box center [580, 655] width 340 height 17
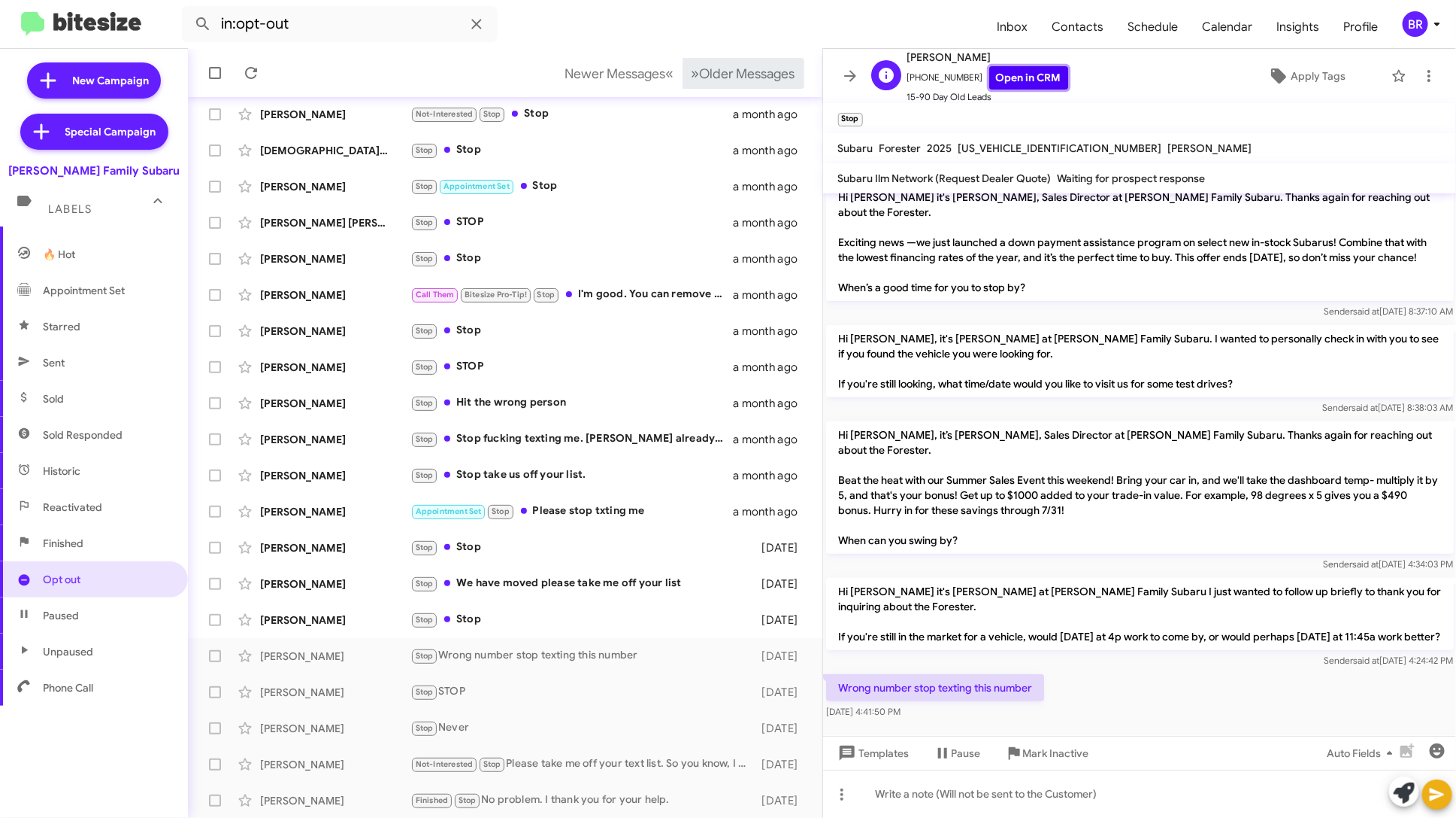
click at [997, 82] on link "Open in CRM" at bounding box center [1029, 78] width 79 height 23
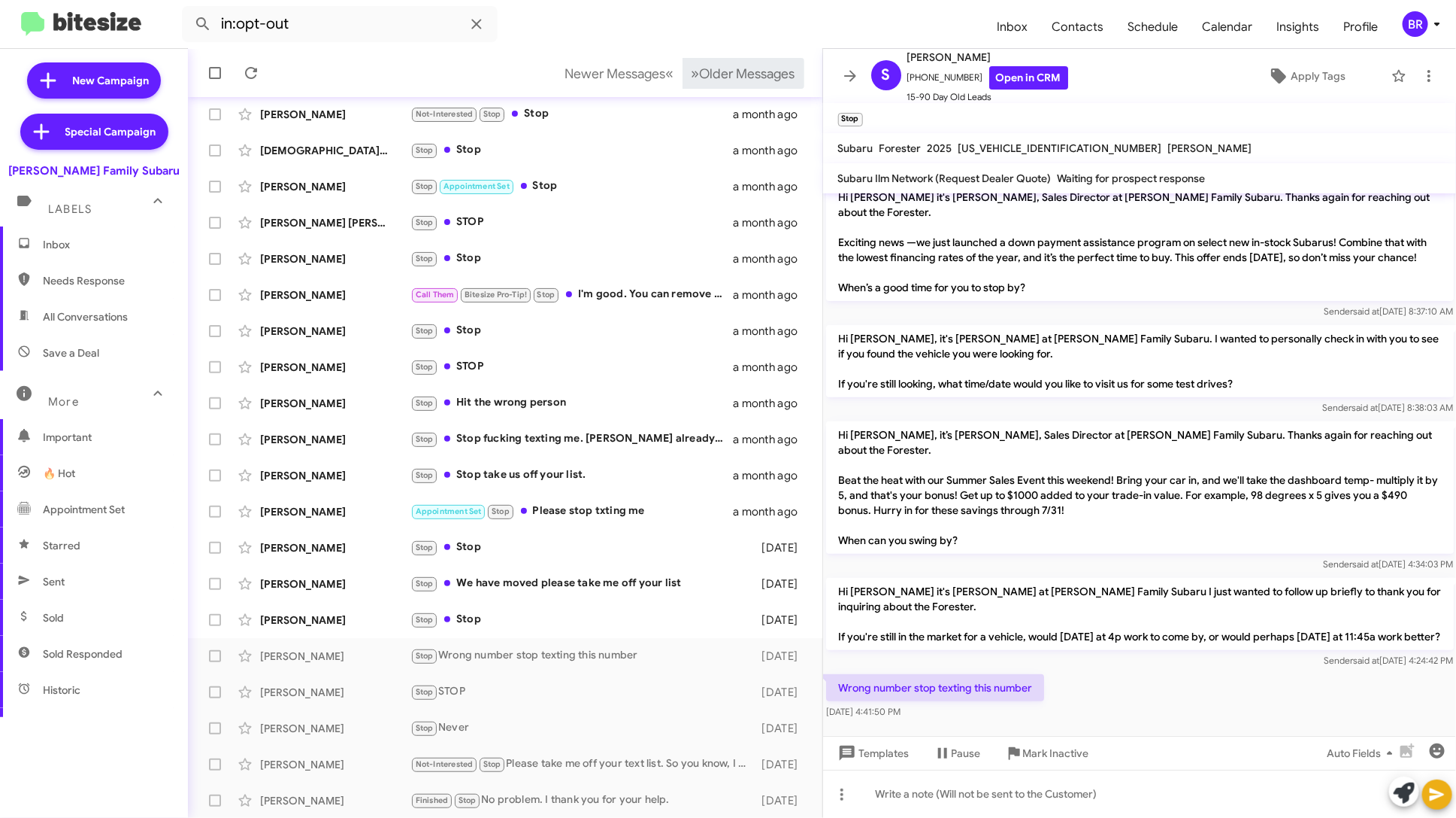
click at [90, 241] on span "Inbox" at bounding box center [107, 244] width 128 height 15
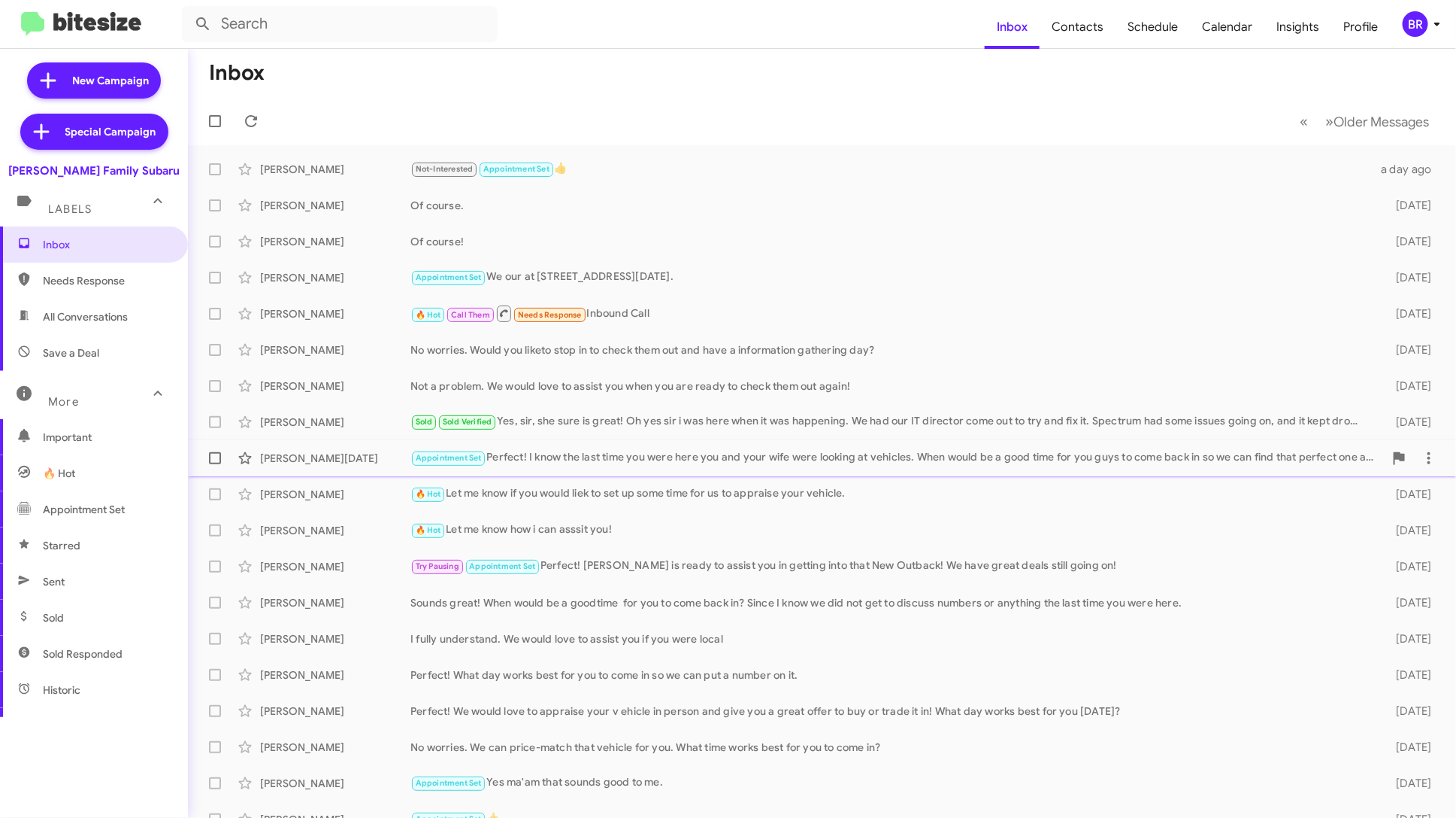
click at [584, 443] on div "Jeff Noel Appointment Set Perfect! I know the last time you were here you and y…" at bounding box center [822, 458] width 1245 height 30
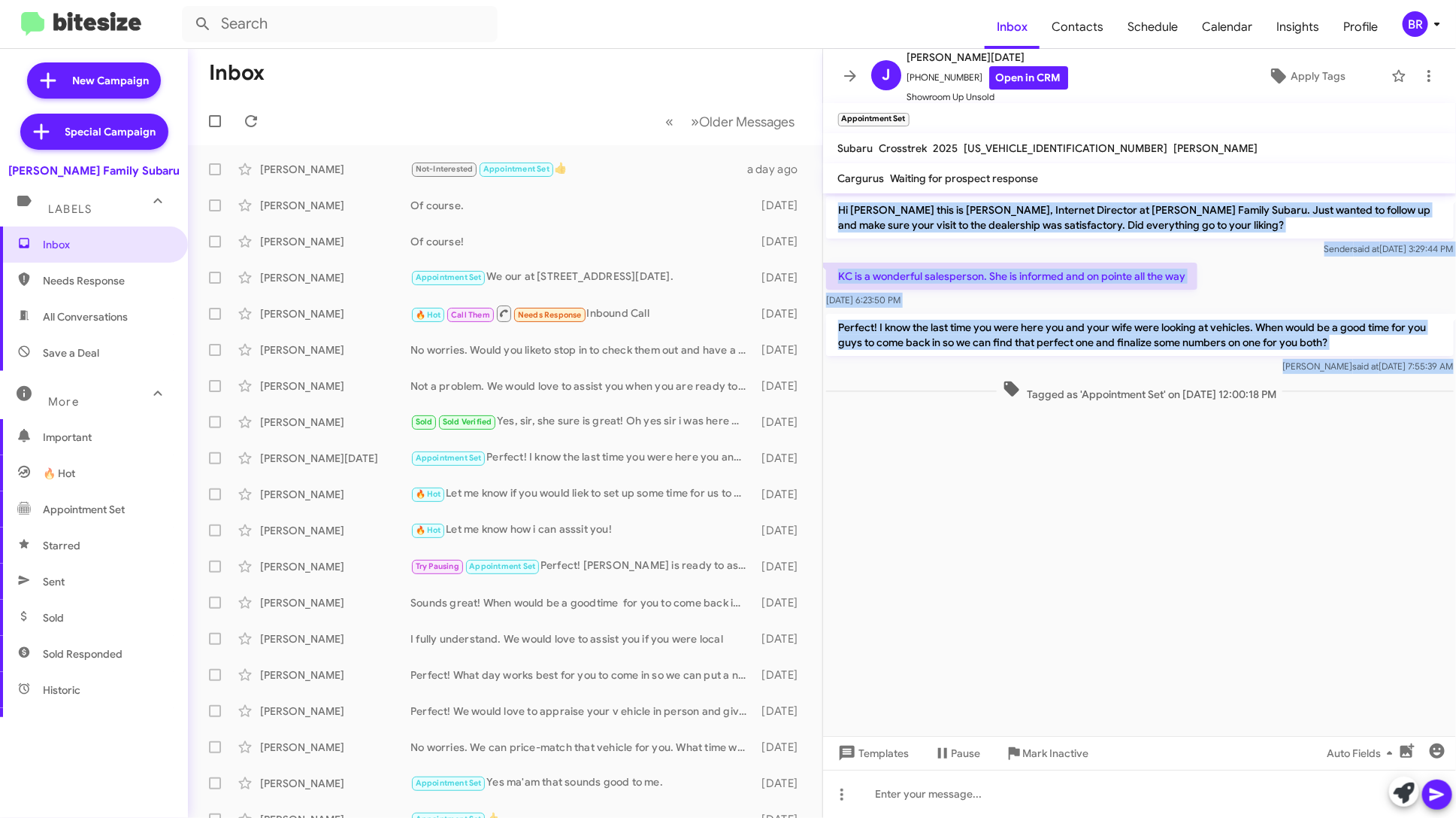
drag, startPoint x: 1374, startPoint y: 379, endPoint x: 837, endPoint y: 205, distance: 564.5
click at [837, 205] on div "Hi Jeff this is Steven Salinas, Internet Director at Hicks Family Subaru. Just …" at bounding box center [1140, 299] width 634 height 212
copy div "Hi Jeff this is Steven Salinas, Internet Director at Hicks Family Subaru. Just …"
click at [1008, 76] on link "Open in CRM" at bounding box center [1029, 78] width 79 height 23
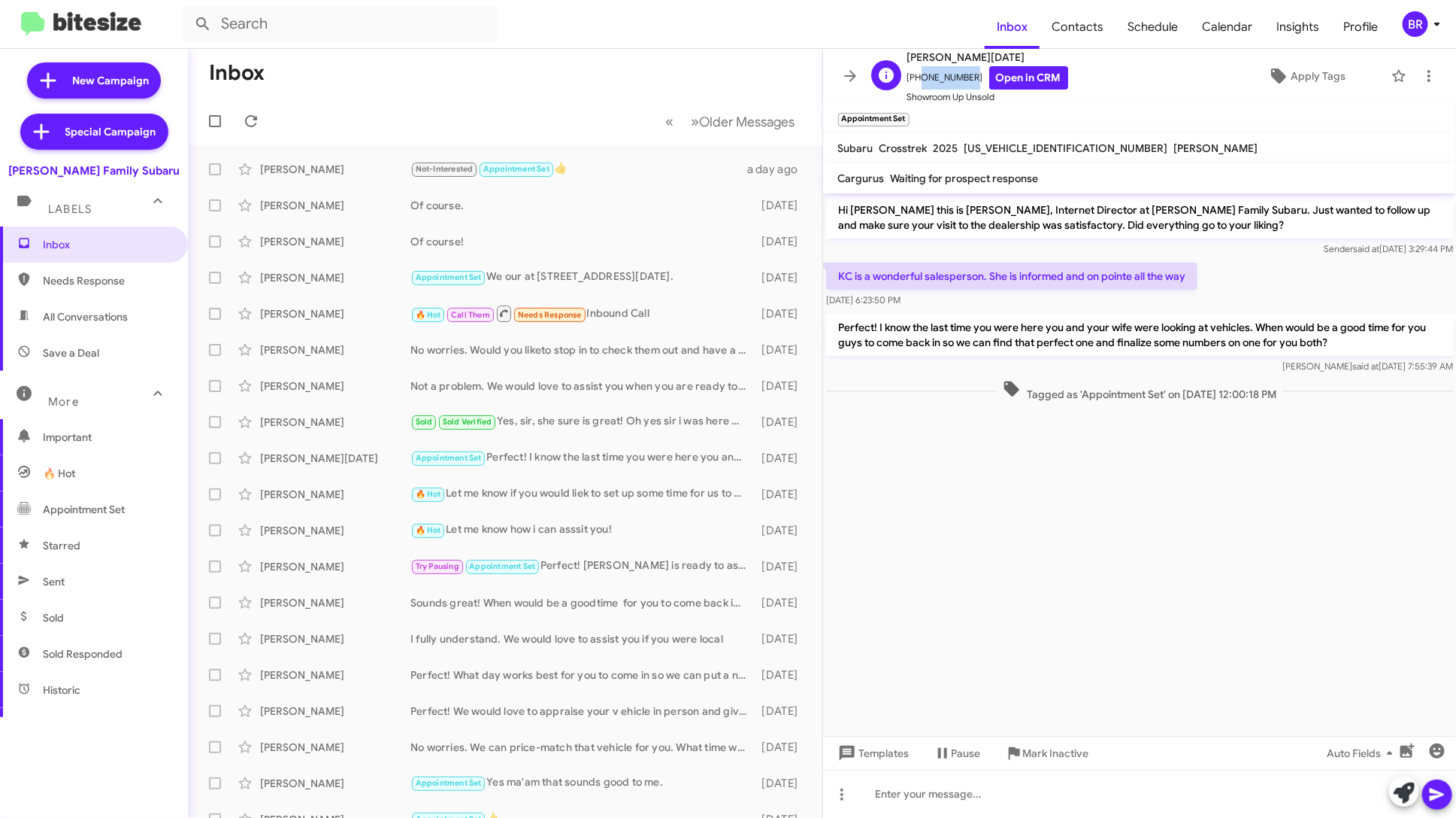
drag, startPoint x: 961, startPoint y: 79, endPoint x: 917, endPoint y: 82, distance: 44.1
click at [917, 82] on span "+13617277139 Open in CRM" at bounding box center [987, 78] width 161 height 23
copy span "3617277139"
drag, startPoint x: 957, startPoint y: 55, endPoint x: 910, endPoint y: 57, distance: 47.0
click at [910, 57] on span "Jeff Noel" at bounding box center [987, 57] width 161 height 18
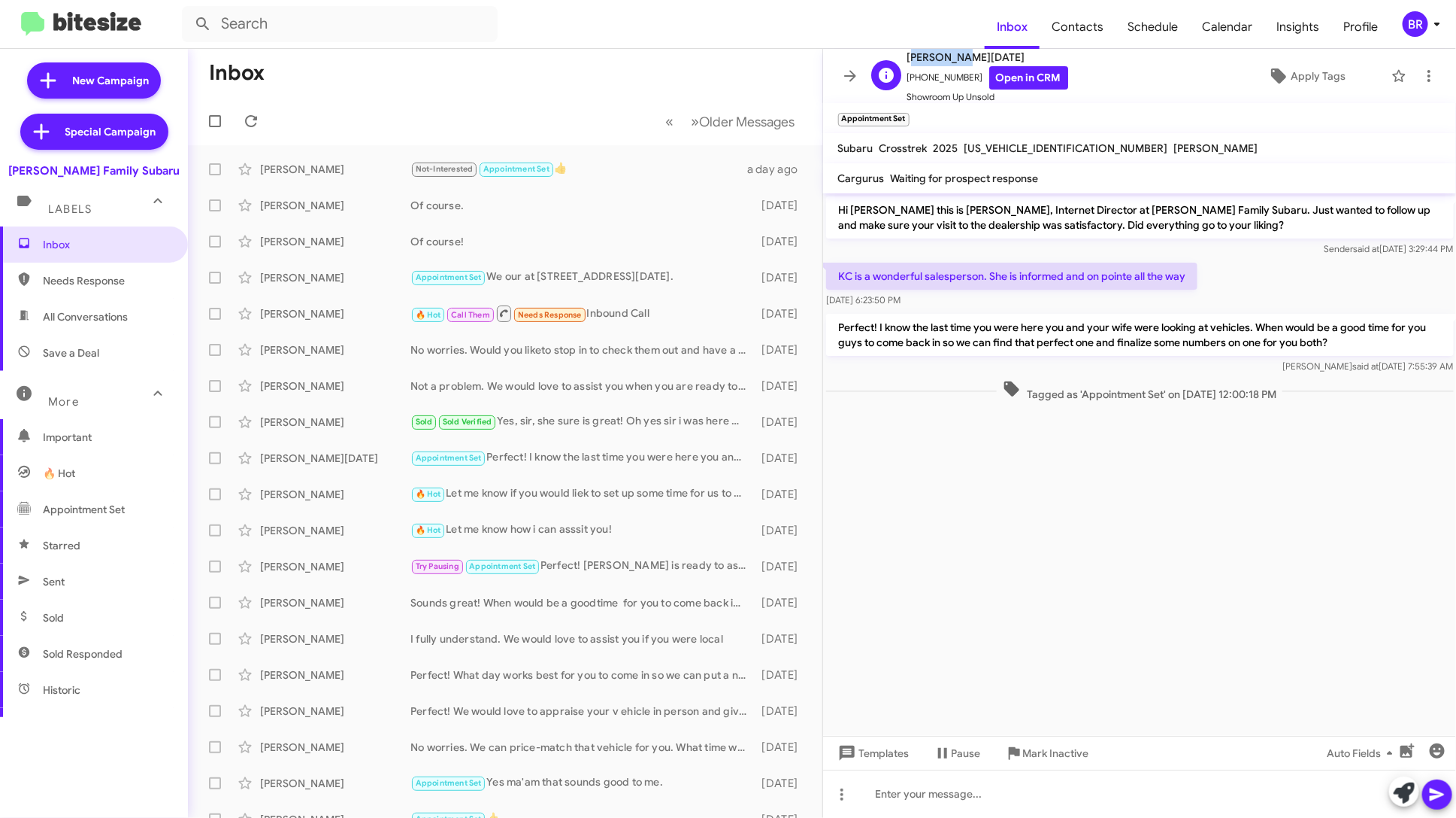
copy span "Jeff Noel"
click at [90, 245] on span "Inbox" at bounding box center [107, 244] width 128 height 15
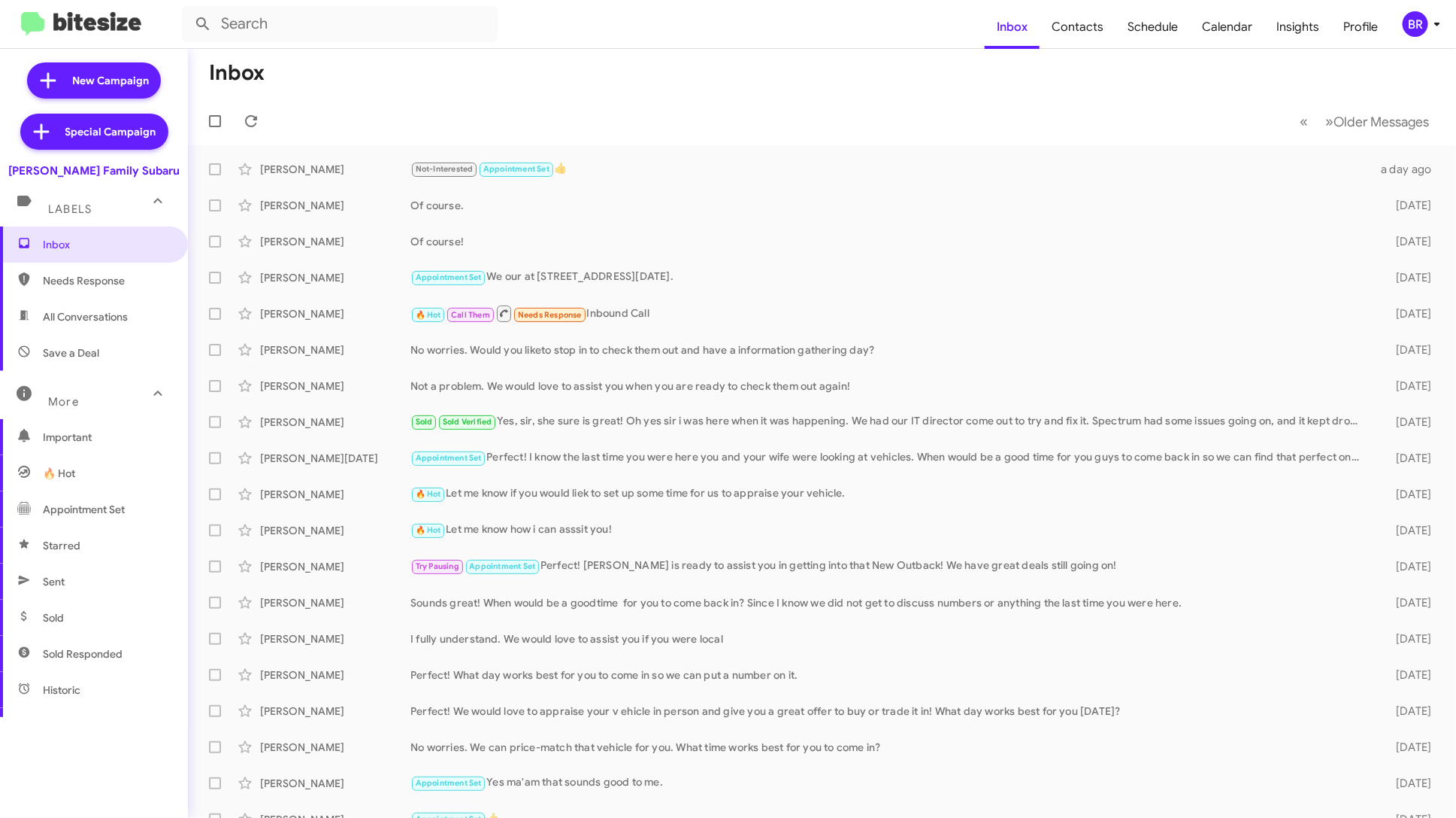
click at [114, 317] on span "All Conversations" at bounding box center [85, 317] width 85 height 15
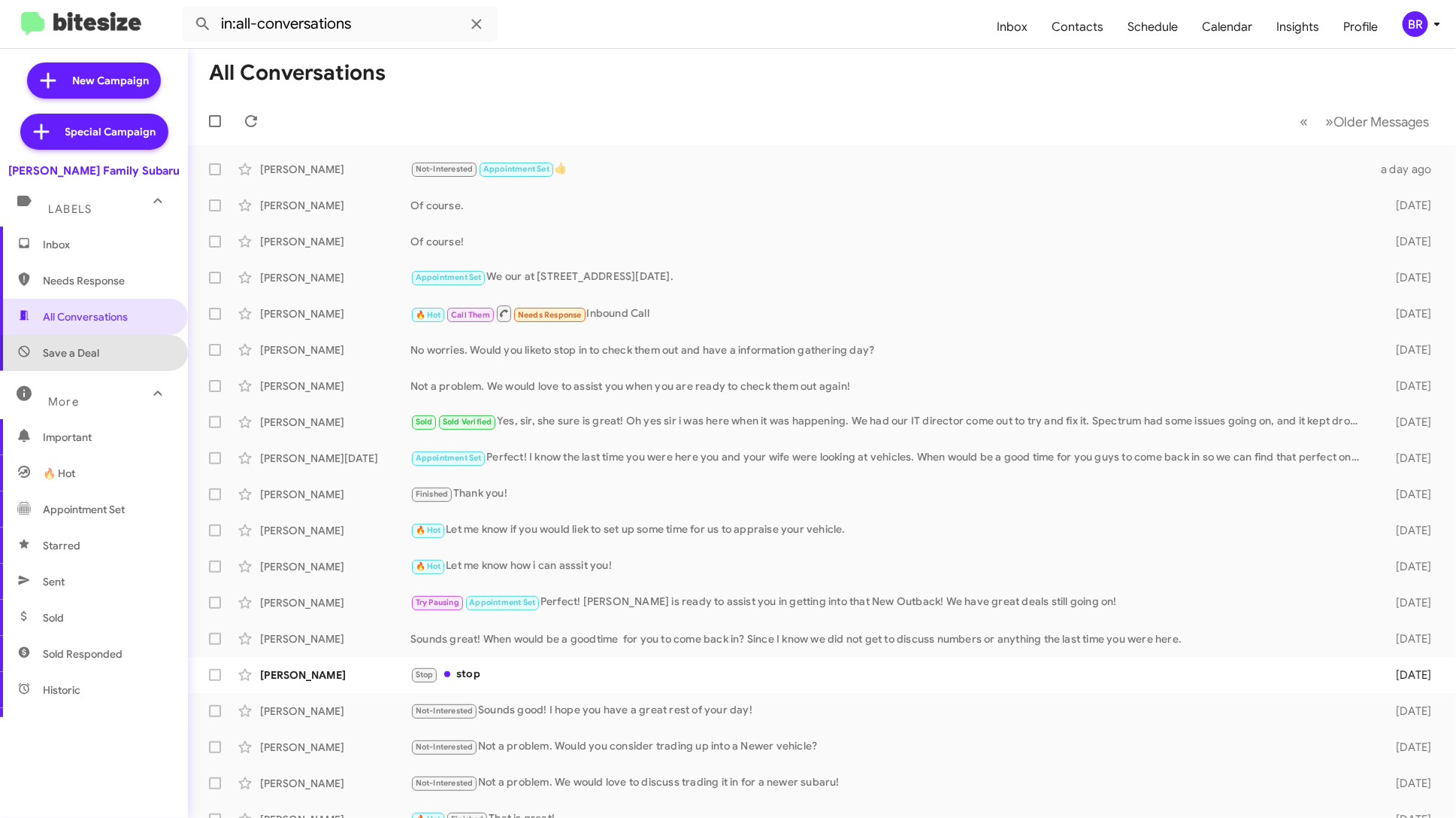
click at [115, 355] on span "Save a Deal" at bounding box center [94, 353] width 188 height 36
type input "in:not-interested"
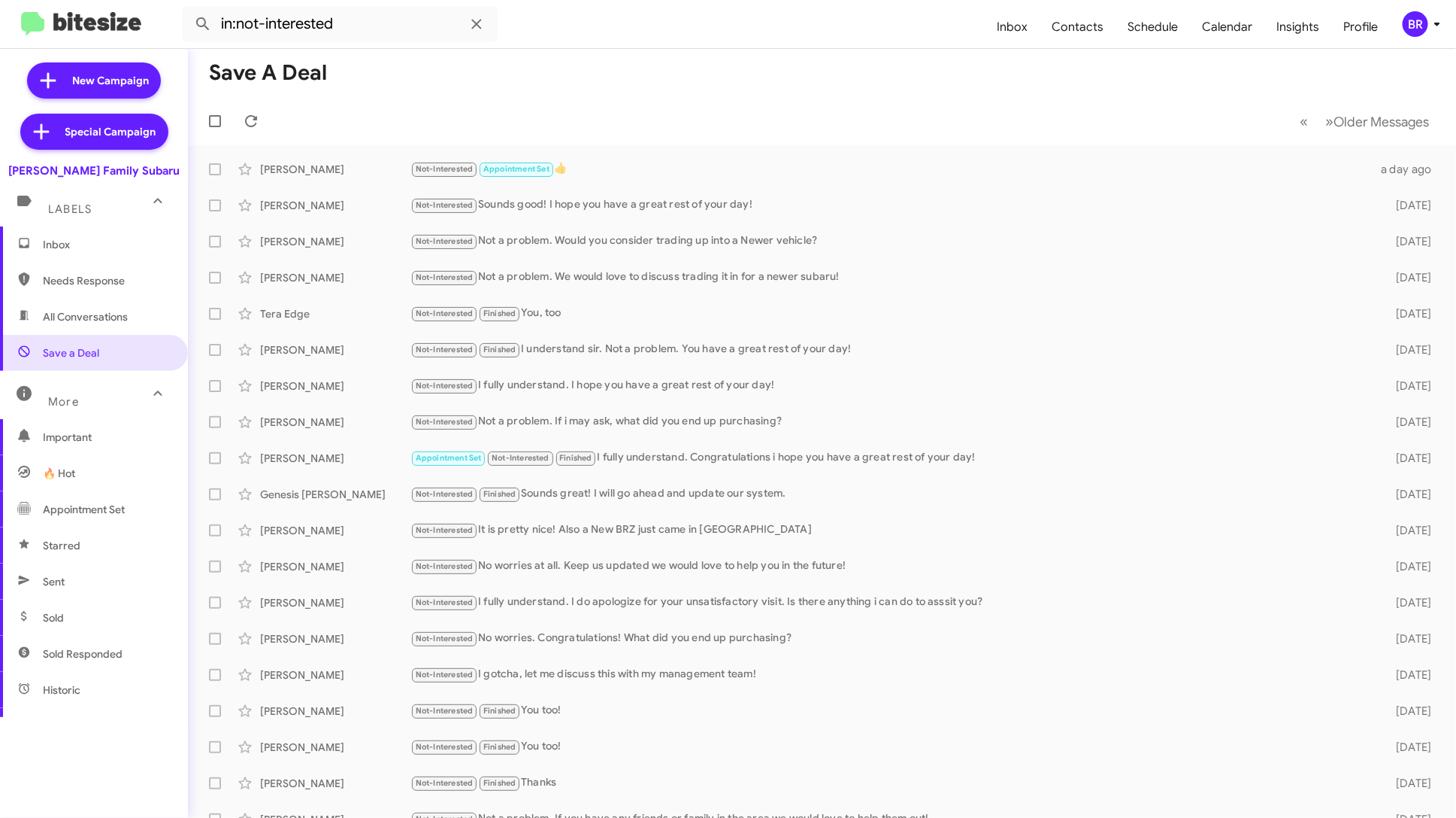
click at [111, 248] on span "Inbox" at bounding box center [107, 244] width 128 height 15
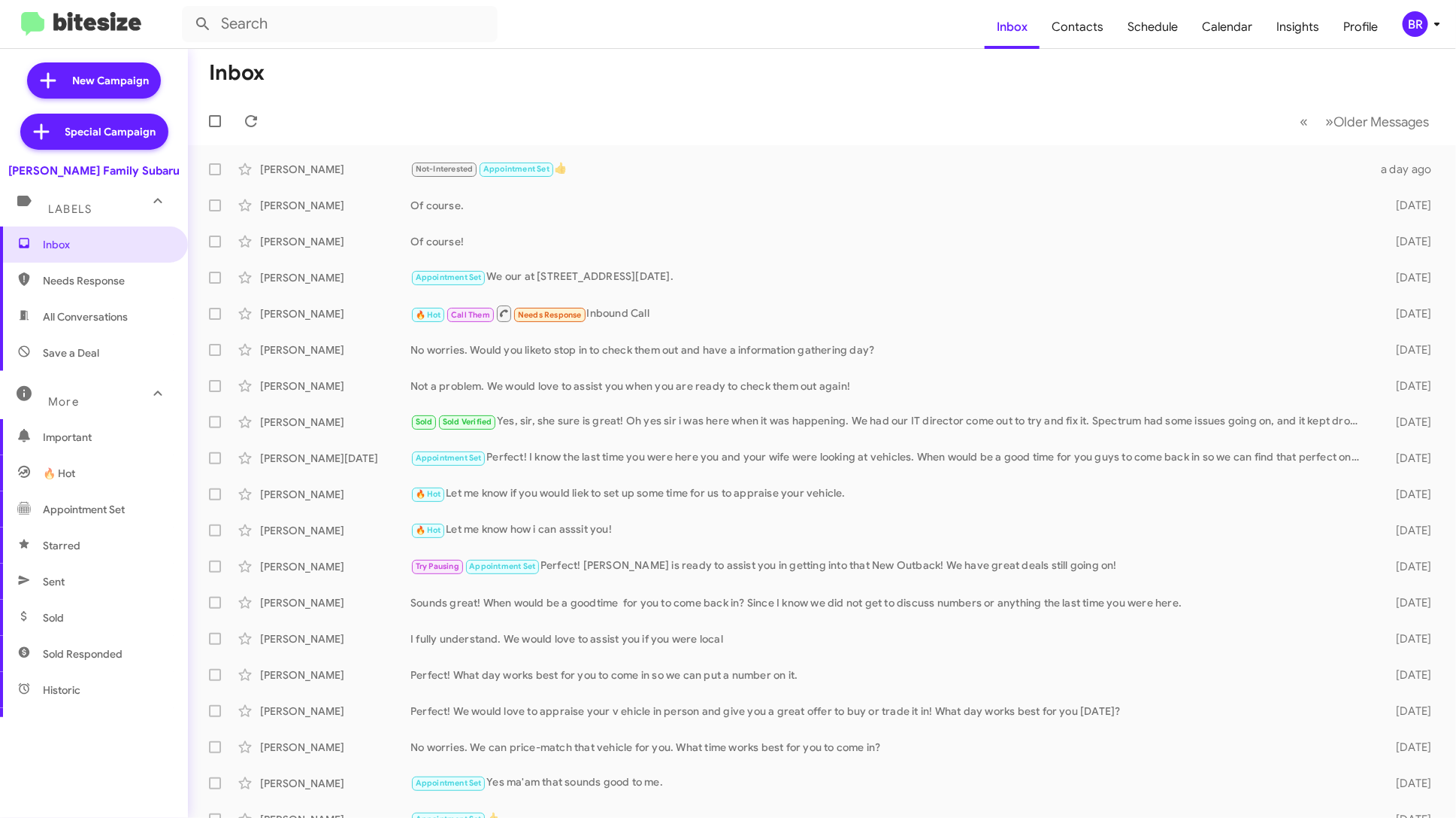
scroll to position [219, 0]
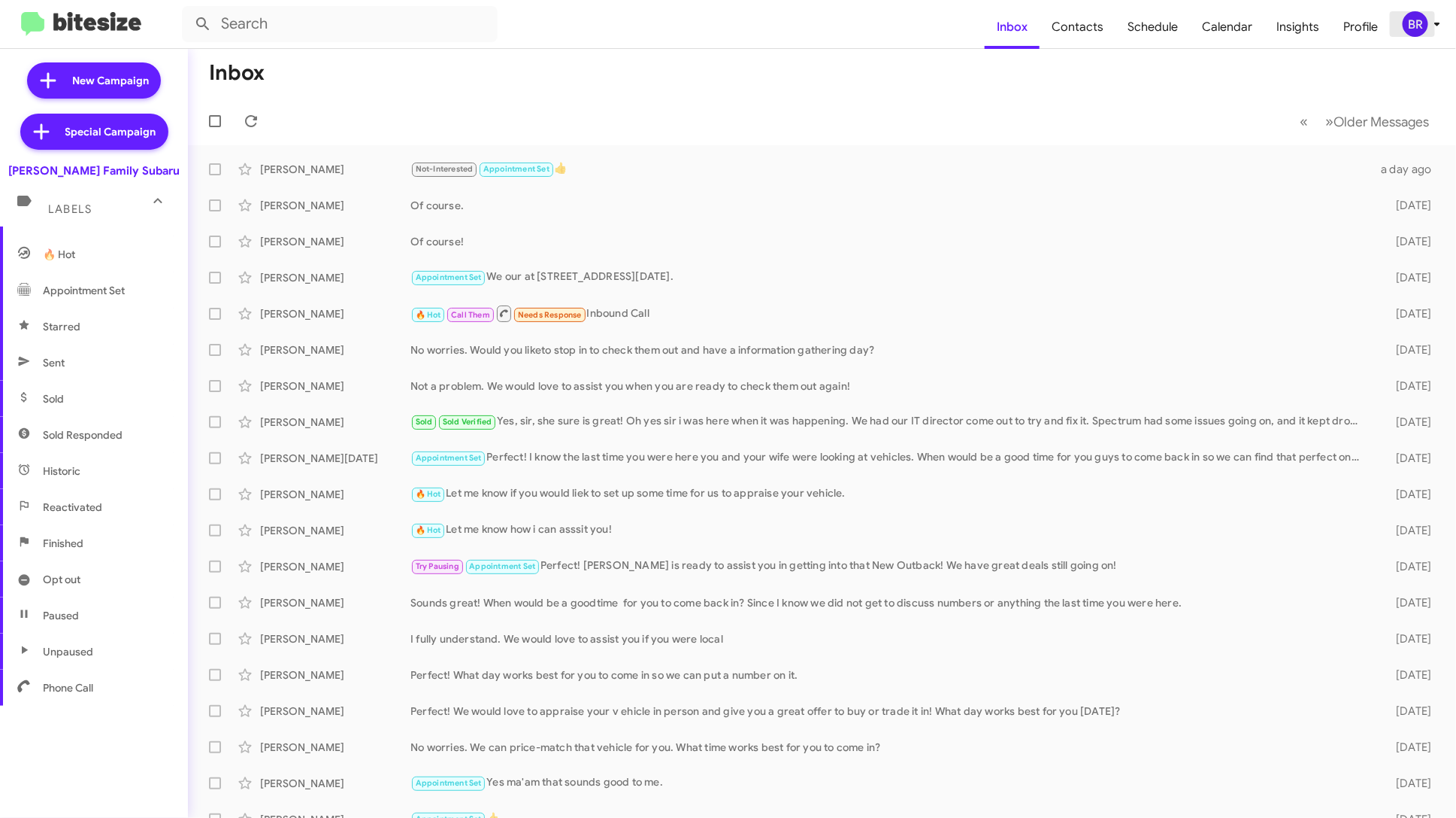
click at [1421, 19] on div "BR" at bounding box center [1416, 24] width 26 height 26
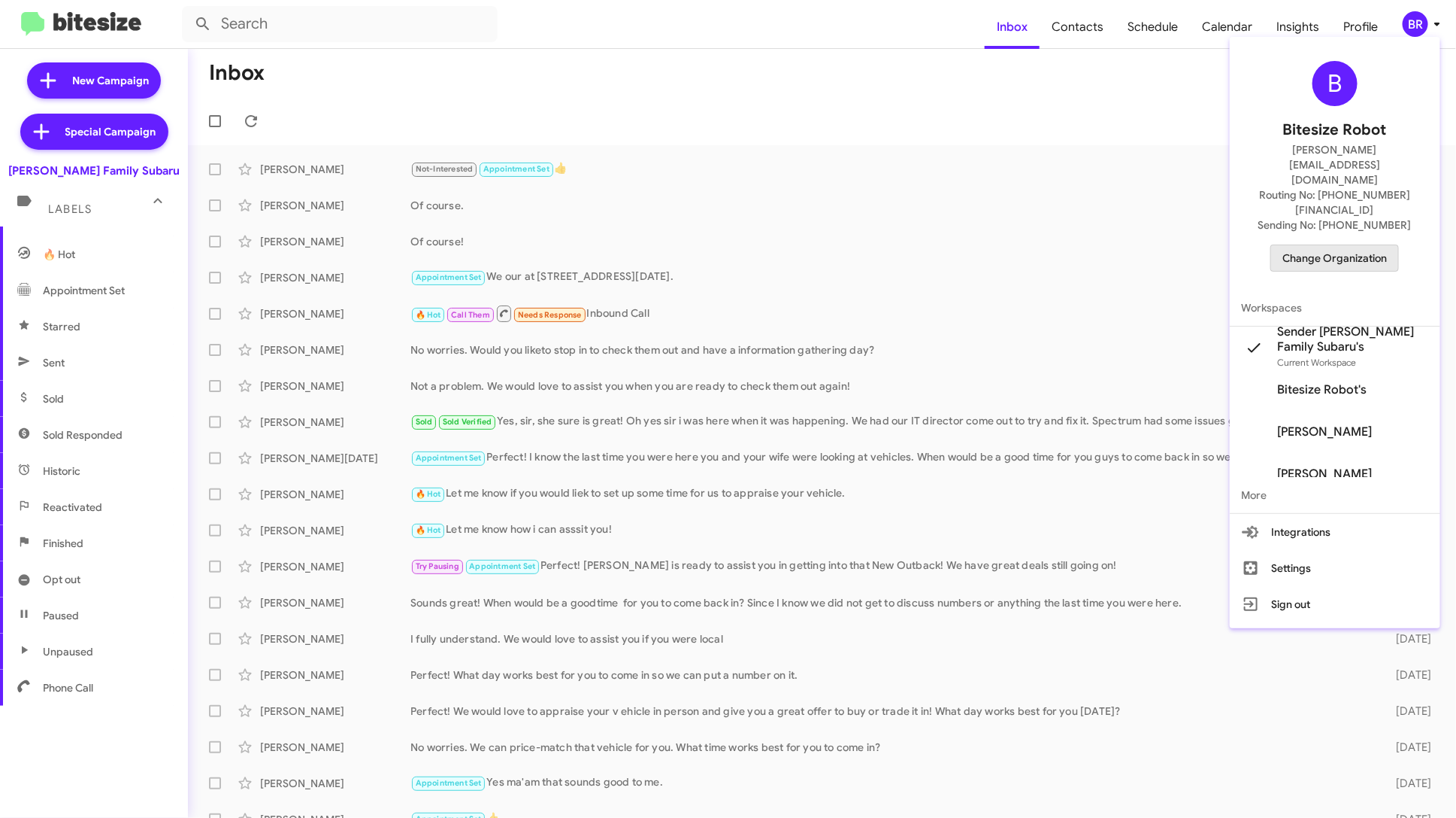
click at [1341, 245] on span "Change Organization" at bounding box center [1334, 258] width 104 height 26
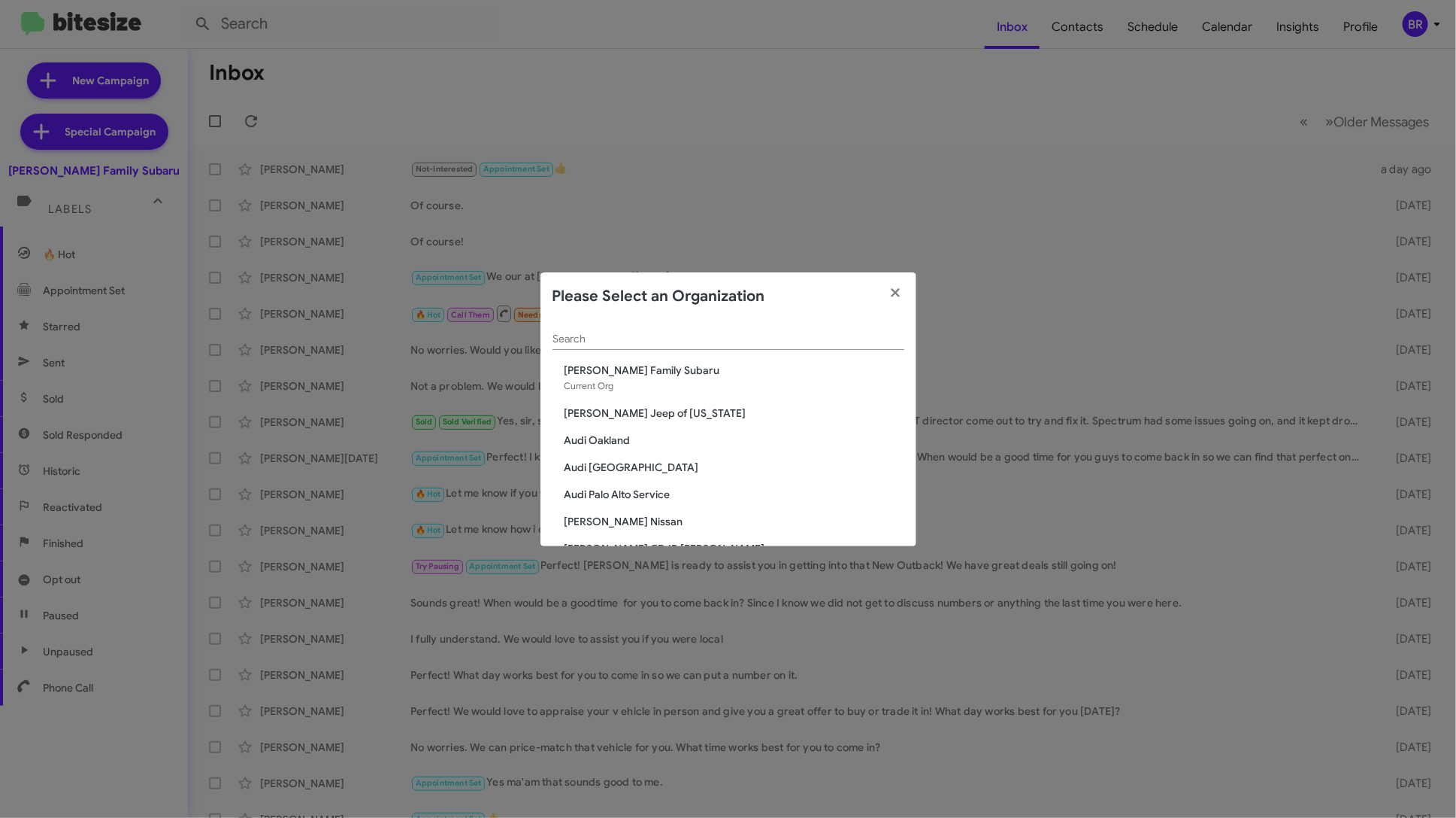
click at [620, 461] on span "Audi [GEOGRAPHIC_DATA]" at bounding box center [734, 467] width 340 height 15
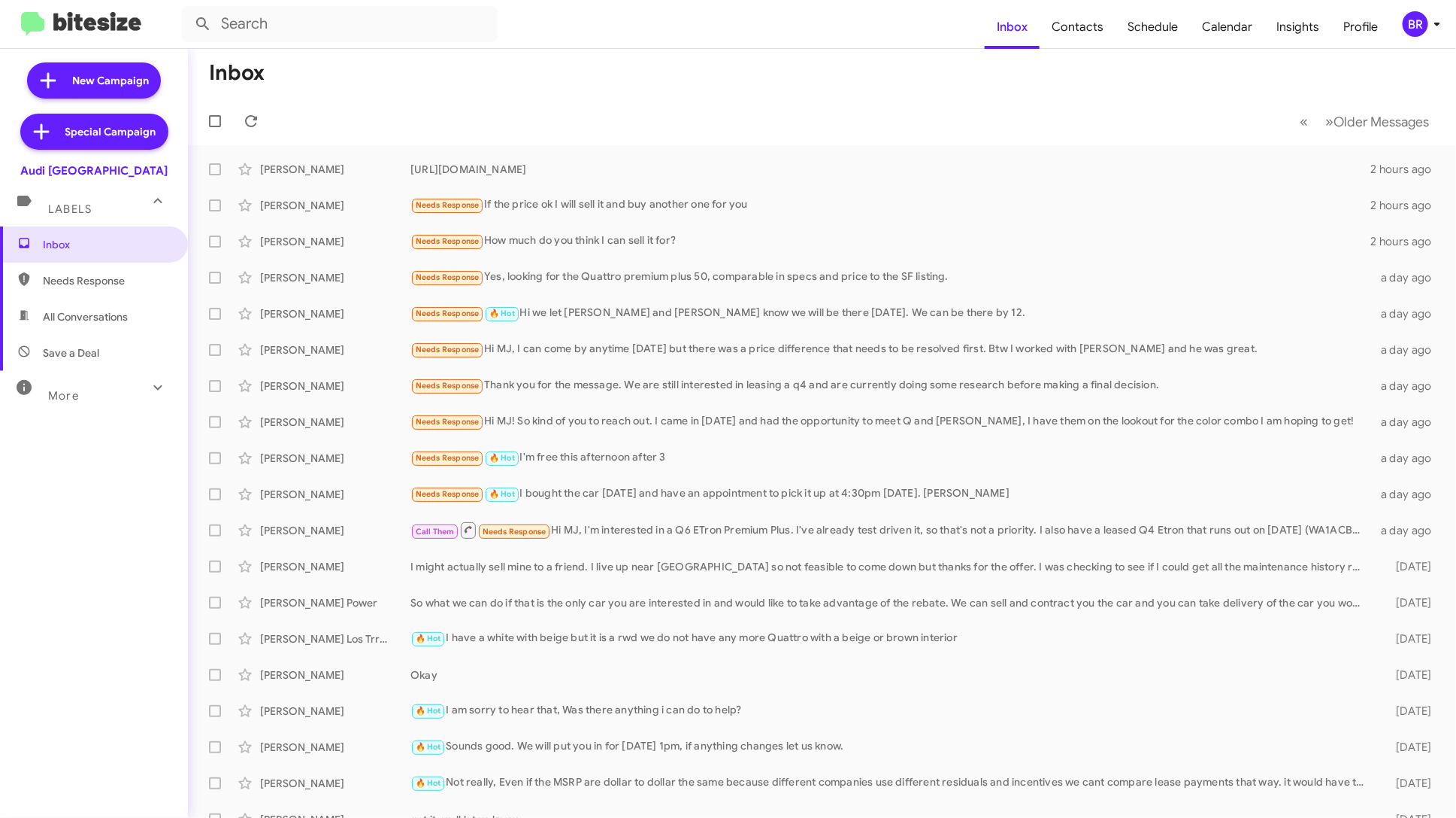
click at [83, 313] on span "All Conversations" at bounding box center [85, 317] width 85 height 15
type input "in:all-conversations"
